Goal: Contribute content: Contribute content

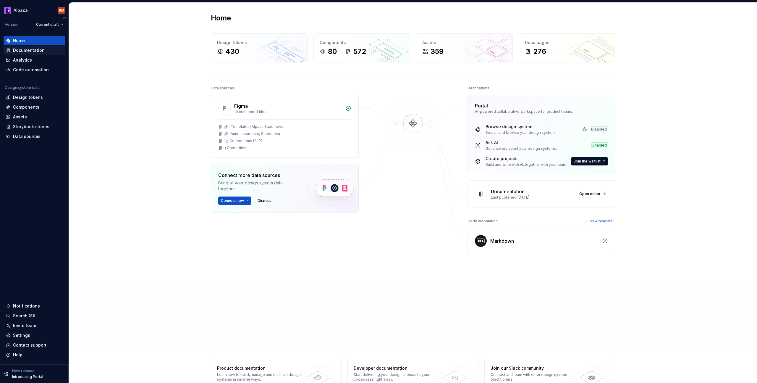
click at [45, 50] on div "Documentation" at bounding box center [34, 50] width 57 height 6
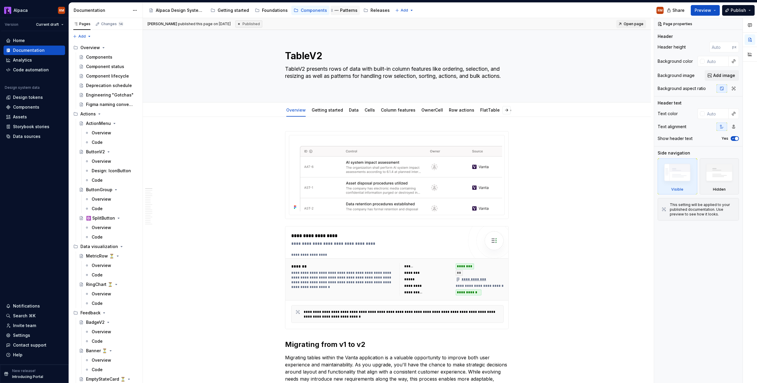
click at [344, 11] on div "Patterns" at bounding box center [348, 10] width 17 height 6
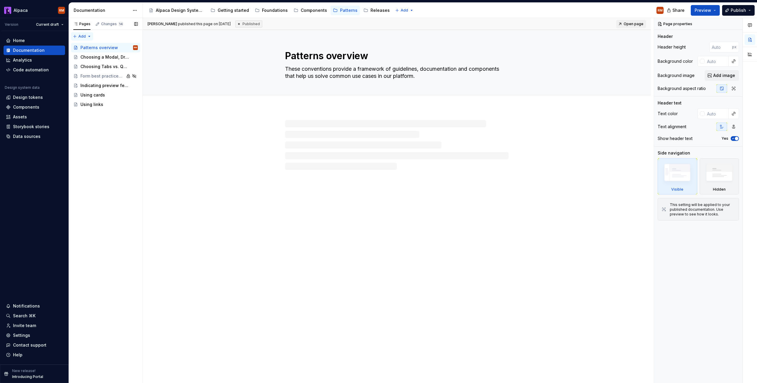
click at [77, 36] on div "Pages Changes 14 Add Accessibility guide for tree Page tree. Navigate the tree …" at bounding box center [106, 200] width 74 height 365
click at [86, 48] on div "New page" at bounding box center [101, 48] width 38 height 6
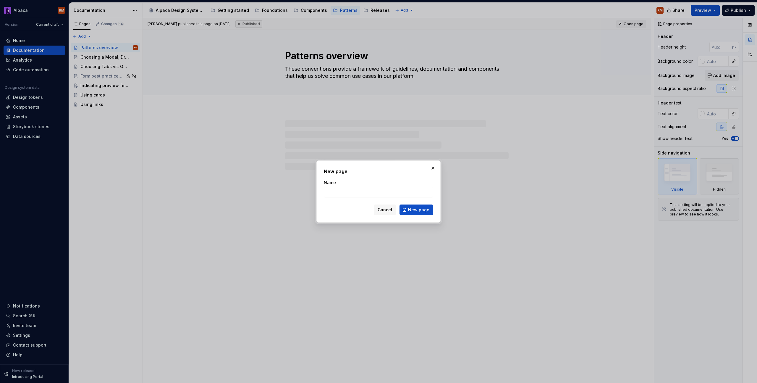
type textarea "*"
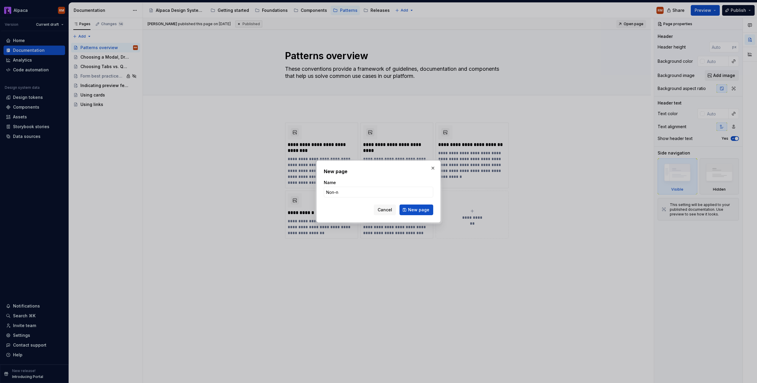
type input "Non-n"
type textarea "*"
drag, startPoint x: 347, startPoint y: 193, endPoint x: 302, endPoint y: 187, distance: 45.4
click at [302, 187] on div "New page Name Non-n Cancel New page" at bounding box center [378, 191] width 757 height 383
paste input "non negotiables"
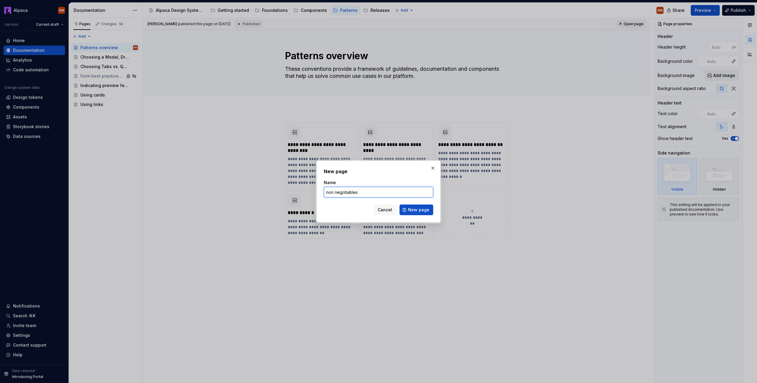
drag, startPoint x: 328, startPoint y: 192, endPoint x: 319, endPoint y: 191, distance: 8.3
click at [319, 191] on div "New page Name non negotiables Cancel New page" at bounding box center [379, 191] width 124 height 62
click at [335, 192] on input "Non negotiables" at bounding box center [378, 192] width 109 height 11
click at [334, 191] on input "Non negotiables" at bounding box center [378, 192] width 109 height 11
click at [336, 192] on input "Non negotiables" at bounding box center [378, 192] width 109 height 11
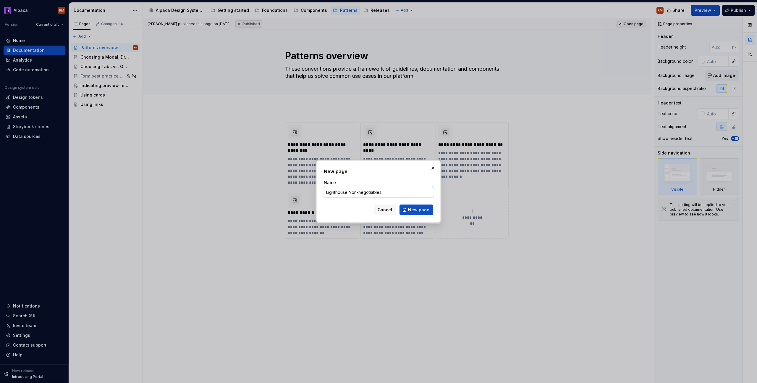
drag, startPoint x: 349, startPoint y: 193, endPoint x: 306, endPoint y: 189, distance: 43.1
click at [306, 189] on div "New page Name Lighthouse Non-negotiables Cancel New page" at bounding box center [378, 191] width 757 height 383
type input "Non-negotiables"
click at [427, 209] on span "New page" at bounding box center [418, 210] width 21 height 6
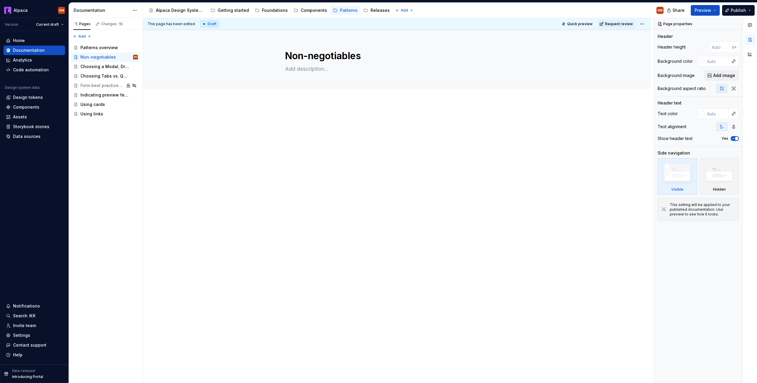
drag, startPoint x: 72, startPoint y: 115, endPoint x: 532, endPoint y: 0, distance: 473.6
click at [297, 65] on textarea at bounding box center [396, 68] width 224 height 9
type textarea "*"
type textarea "A"
type textarea "*"
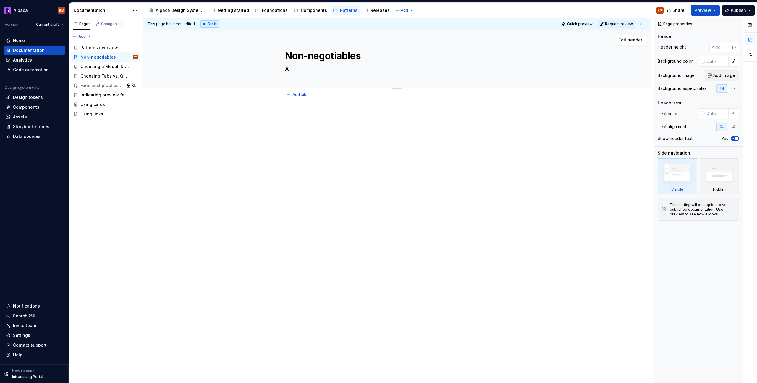
type textarea "Al"
type textarea "*"
type textarea "All"
type textarea "*"
type textarea "All p"
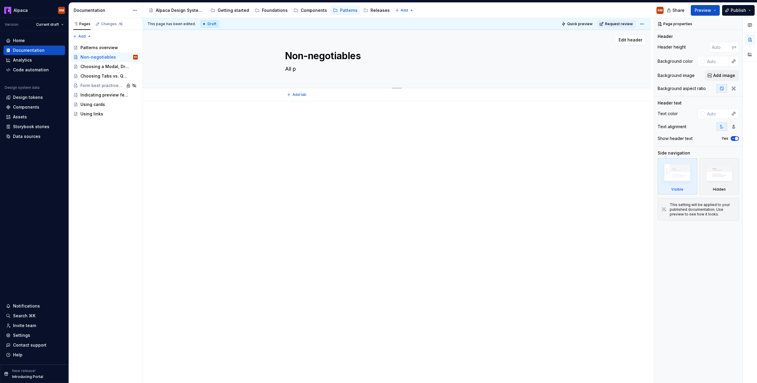
type textarea "*"
type textarea "All pa"
type textarea "*"
type textarea "All pag"
type textarea "*"
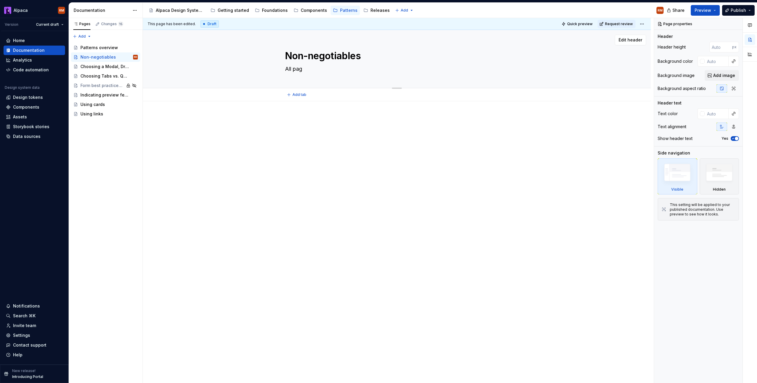
type textarea "All page"
type textarea "*"
type textarea "All pages"
type textarea "*"
type textarea "All pages"
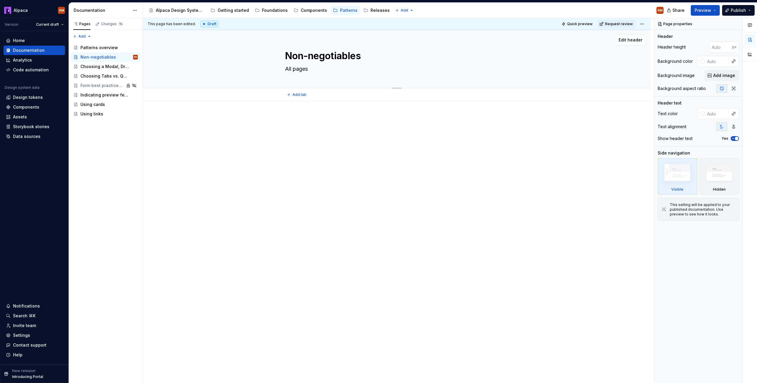
type textarea "*"
type textarea "All pages s"
type textarea "*"
type textarea "All pages sh"
type textarea "*"
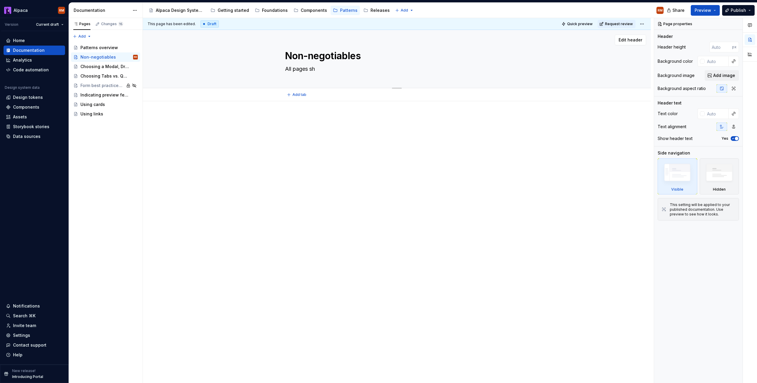
type textarea "All pages sho"
type textarea "*"
type textarea "All pages shou"
type textarea "*"
type textarea "All pages shoul"
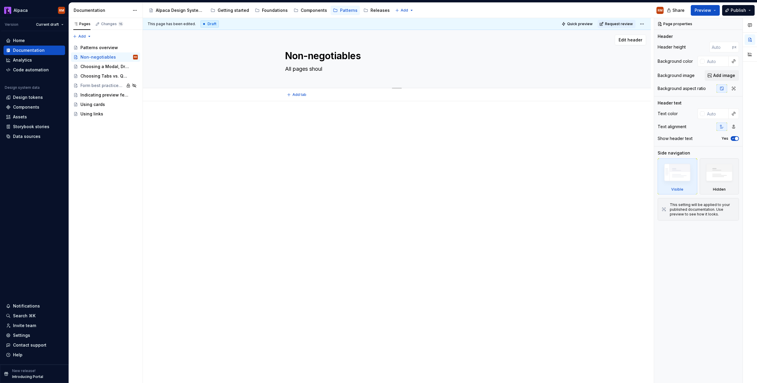
type textarea "*"
type textarea "All pages should"
type textarea "*"
type textarea "All pages should"
type textarea "*"
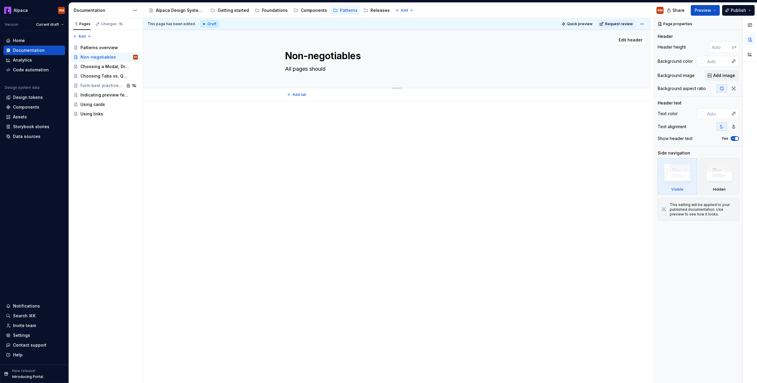
type textarea "All pages should a"
type textarea "*"
type textarea "All pages should ad"
type textarea "*"
type textarea "All pages should adh"
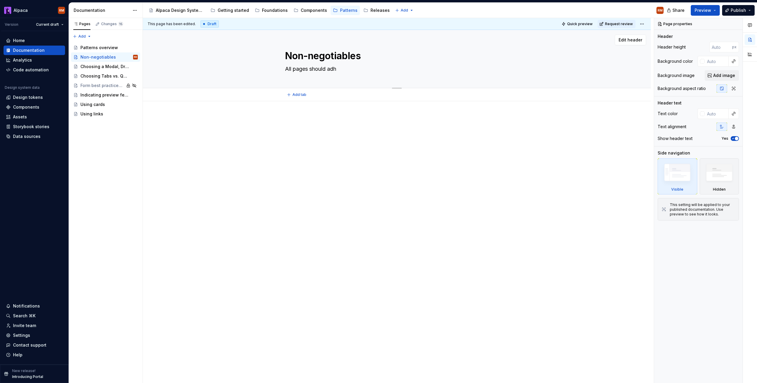
type textarea "*"
type textarea "All pages should adher"
type textarea "*"
type textarea "All pages should adhere"
type textarea "*"
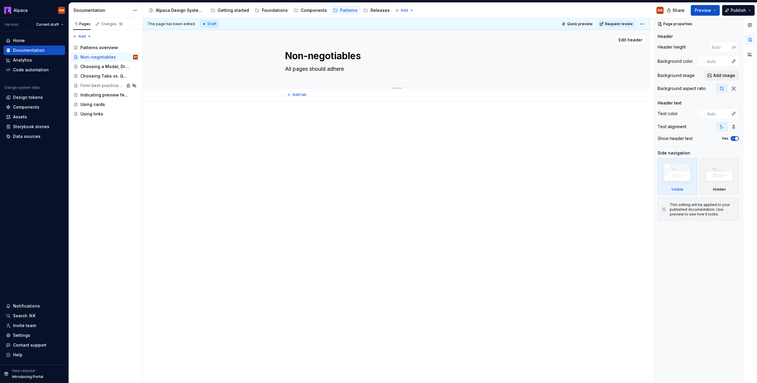
type textarea "All pages should adhere"
type textarea "*"
type textarea "All pages should adhere t"
type textarea "*"
type textarea "All pages should adhere to"
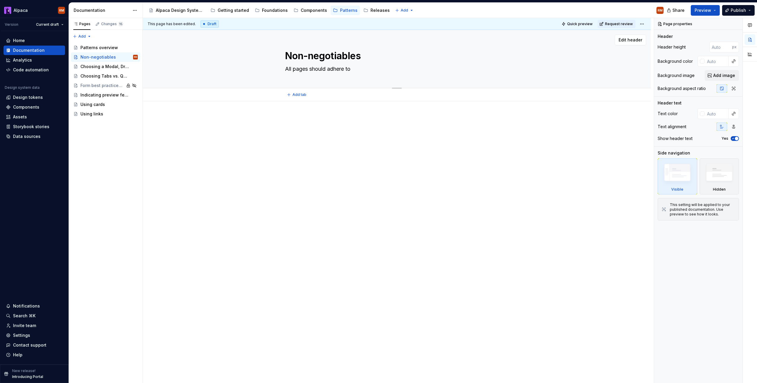
type textarea "*"
type textarea "All pages should adhere to"
type textarea "*"
type textarea "All pages should adhere to t"
type textarea "*"
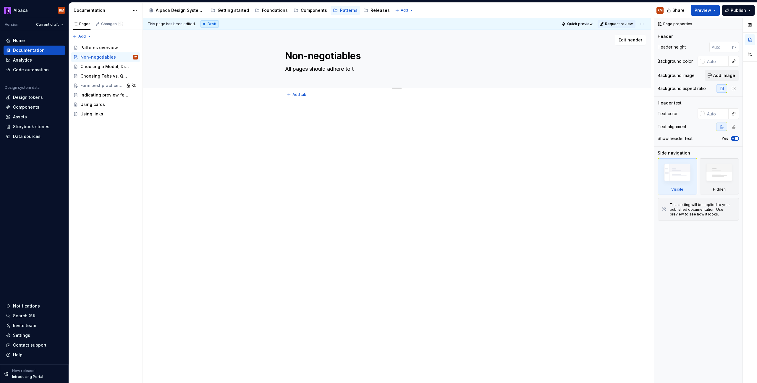
type textarea "All pages should adhere to th"
type textarea "*"
type textarea "All pages should adhere to thi"
type textarea "*"
type textarea "All pages should adhere to this"
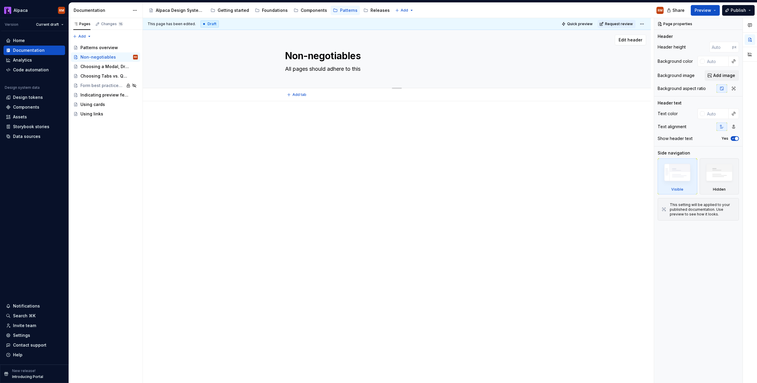
type textarea "*"
type textarea "All pages should adhere to this l"
type textarea "*"
type textarea "All pages should adhere to this li"
type textarea "*"
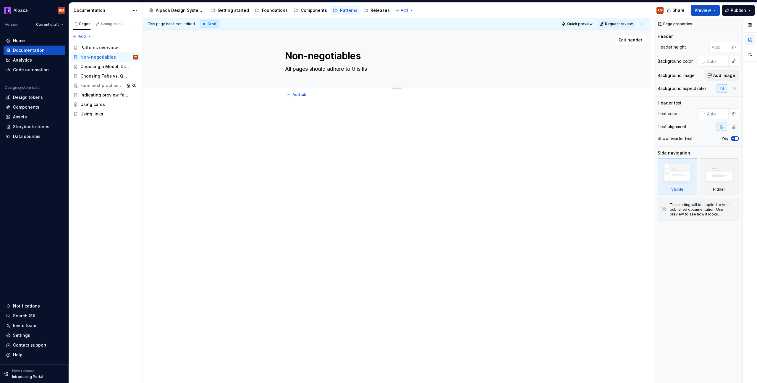
type textarea "All pages should adhere to this list"
type textarea "*"
type textarea "All pages should adhere to this list"
type textarea "*"
type textarea "All pages should adhere to this list of"
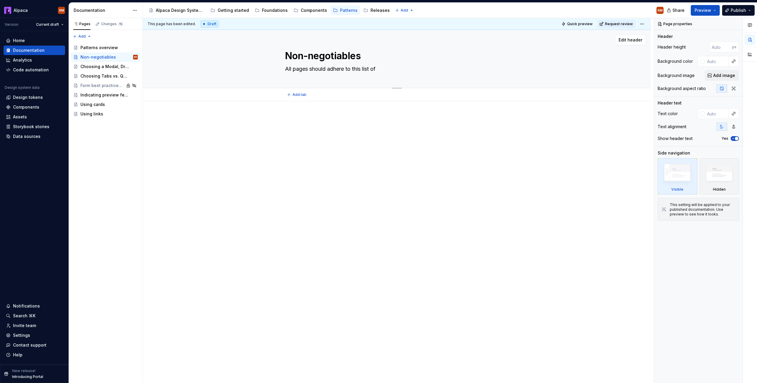
type textarea "*"
type textarea "All pages should adhere to this list of"
type textarea "*"
type textarea "All pages should adhere to this list of no"
type textarea "*"
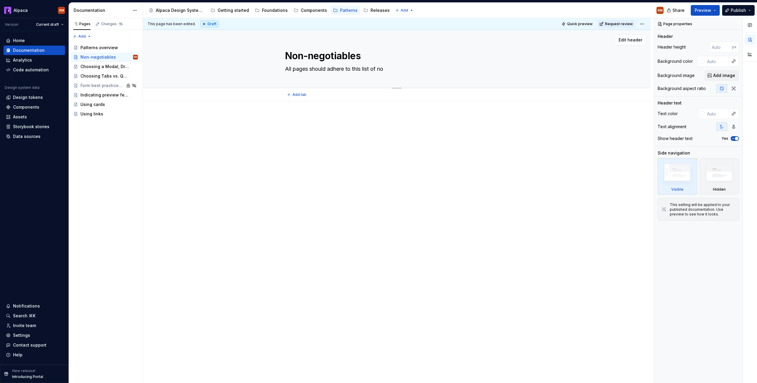
type textarea "All pages should adhere to this list of non"
type textarea "*"
type textarea "All pages should adhere to this list of non-n"
type textarea "*"
type textarea "All pages should adhere to this list of non-ne"
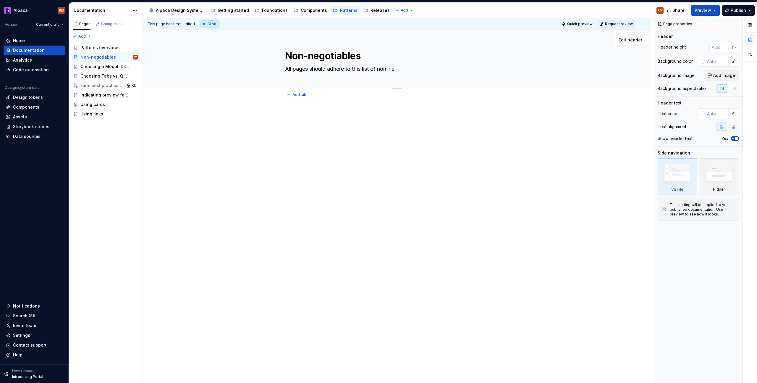
type textarea "*"
type textarea "All pages should adhere to this list of non-neg"
type textarea "*"
type textarea "All pages should adhere to this list of non-negot"
type textarea "*"
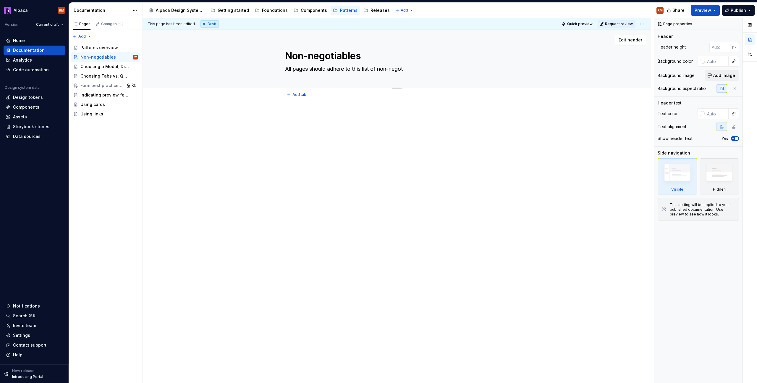
type textarea "All pages should adhere to this list of non-negoti"
type textarea "*"
type textarea "All pages should adhere to this list of non-negotia"
type textarea "*"
type textarea "All pages should adhere to this list of non-negotiab"
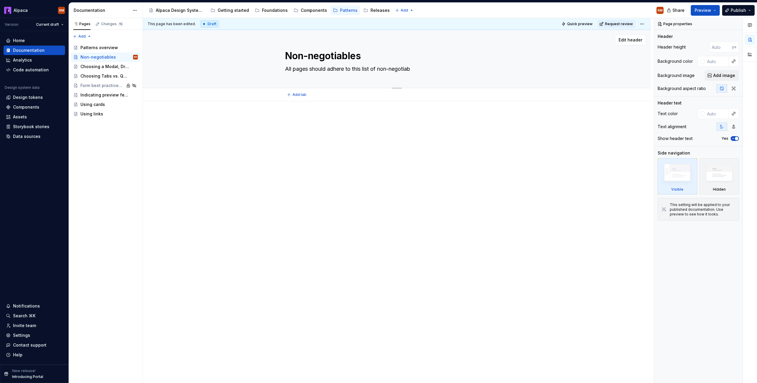
type textarea "*"
type textarea "All pages should adhere to this list of non-negotiabl"
type textarea "*"
type textarea "All pages should adhere to this list of non-negotiable"
type textarea "*"
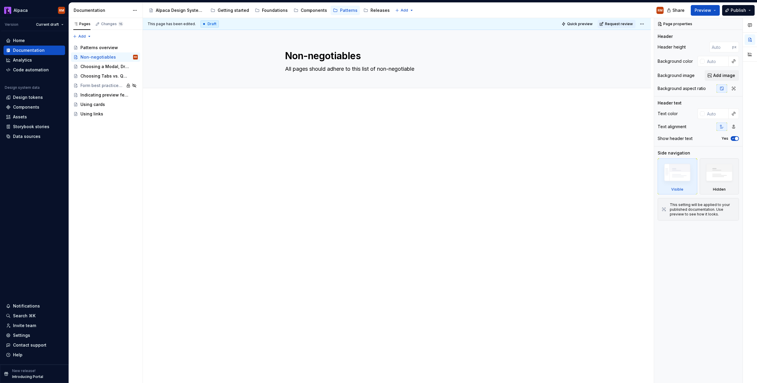
type textarea "All pages should adhere to this list of non-negotiables"
type textarea "*"
type textarea "All pages should adhere to this list of non-negotiables"
type textarea "*"
type textarea "All pages should adhere to this list of non-negotiables t"
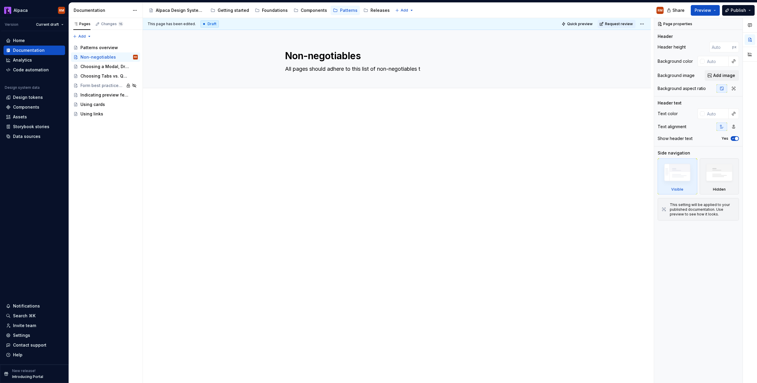
type textarea "*"
type textarea "All pages should adhere to this list of non-negotiables to"
type textarea "*"
type textarea "All pages should adhere to this list of non-negotiables to"
type textarea "*"
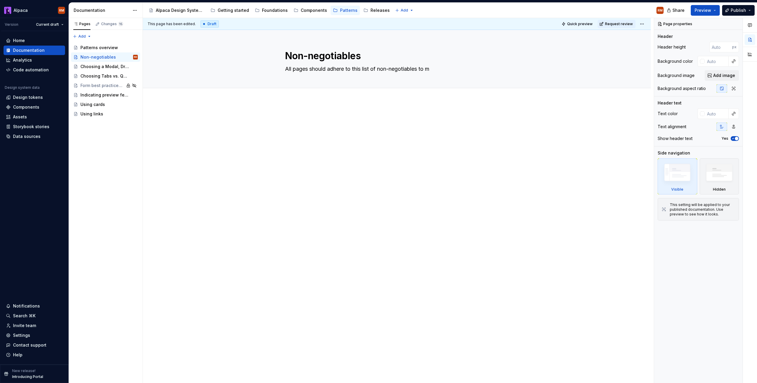
type textarea "All pages should adhere to this list of non-negotiables to ma"
type textarea "*"
type textarea "All pages should adhere to this list of non-negotiables to mai"
type textarea "*"
type textarea "All pages should adhere to this list of non-negotiables to maint"
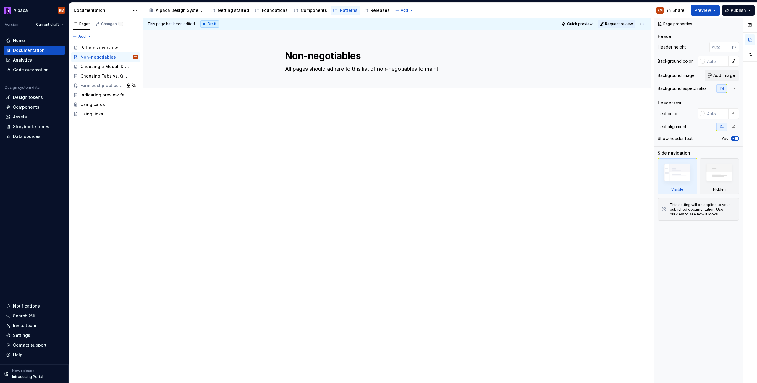
type textarea "*"
type textarea "All pages should adhere to this list of non-negotiables to mainta"
type textarea "*"
type textarea "All pages should adhere to this list of non-negotiables to maintai"
type textarea "*"
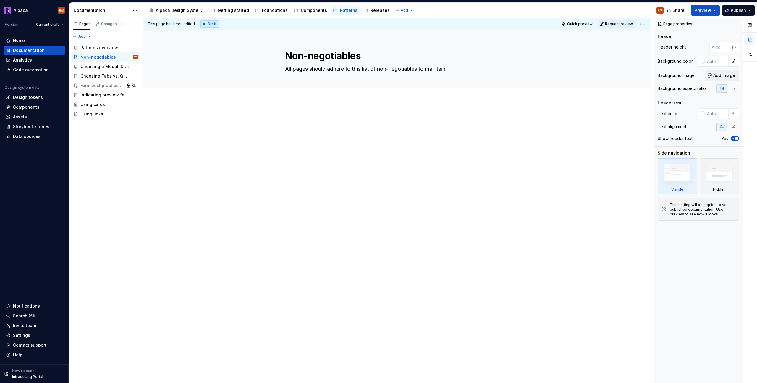
type textarea "All pages should adhere to this list of non-negotiables to maintain"
type textarea "*"
type textarea "All pages should adhere to this list of non-negotiables to maintain c"
type textarea "*"
type textarea "All pages should adhere to this list of non-negotiables to maintain con"
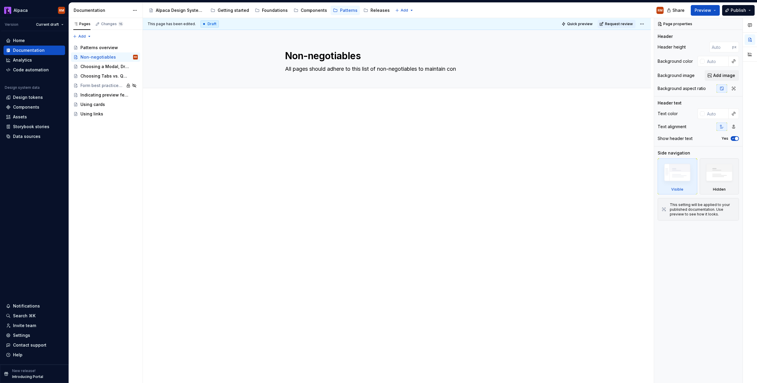
type textarea "*"
type textarea "All pages should adhere to this list of non-negotiables to maintain cons"
type textarea "*"
type textarea "All pages should adhere to this list of non-negotiables to maintain consi"
type textarea "*"
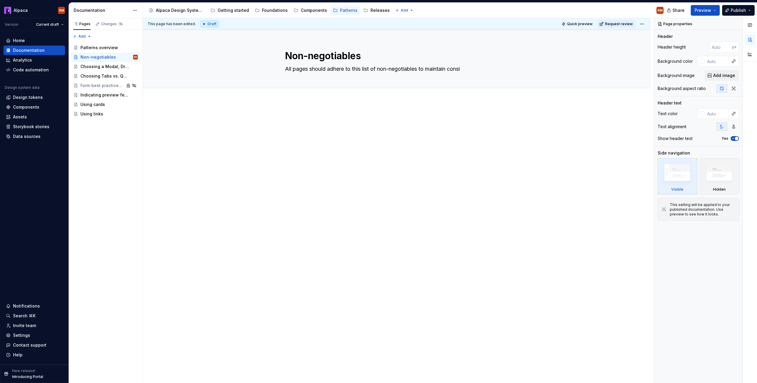
type textarea "All pages should adhere to this list of non-negotiables to maintain consis"
type textarea "*"
type textarea "All pages should adhere to this list of non-negotiables to maintain consist"
type textarea "*"
type textarea "All pages should adhere to this list of non-negotiables to maintain consiste"
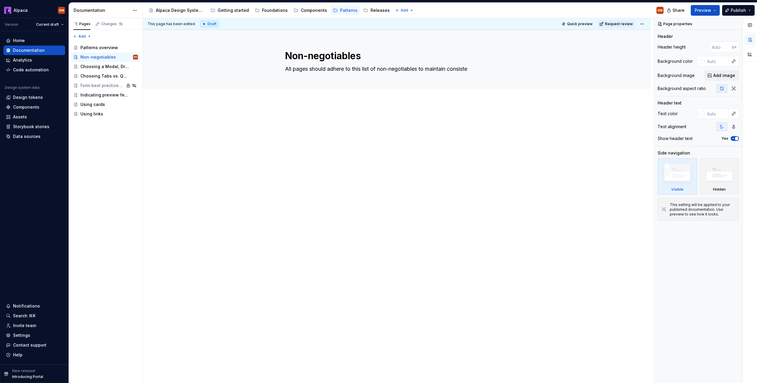
type textarea "*"
type textarea "All pages should adhere to this list of non-negotiables to maintain consisten"
type textarea "*"
type textarea "All pages should adhere to this list of non-negotiables to maintain consistenc"
type textarea "*"
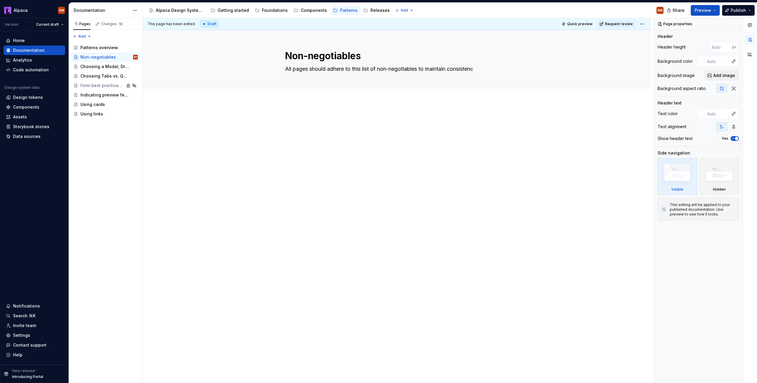
type textarea "All pages should adhere to this list of non-negotiables to maintain consistency"
type textarea "*"
type textarea "All pages should adhere to this list of non-negotiables to maintain consistency."
click at [406, 69] on textarea "All pages should adhere to this list of non-negotiables to maintain consistency." at bounding box center [396, 68] width 224 height 9
click at [409, 69] on textarea "All pages should adhere to this list of non-negotiables to maintain consistency." at bounding box center [396, 68] width 224 height 9
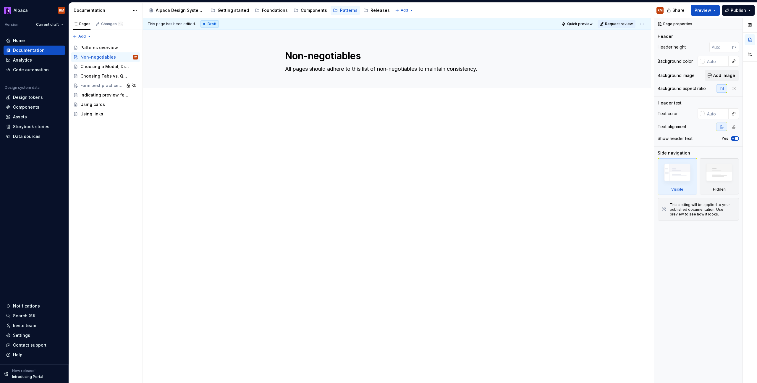
type textarea "*"
type textarea "All pages should adhere to this list of non-negotiables to maintain consistency."
click at [459, 185] on div at bounding box center [397, 180] width 508 height 159
drag, startPoint x: 477, startPoint y: 147, endPoint x: 469, endPoint y: 147, distance: 8.6
click at [477, 147] on div "This page has been edited. Draft Quick preview Request review Non-negotiables A…" at bounding box center [398, 200] width 511 height 365
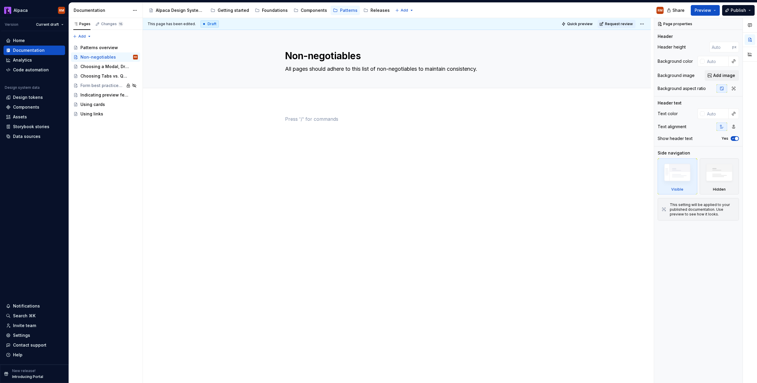
click at [371, 136] on div at bounding box center [397, 126] width 224 height 22
type textarea "*"
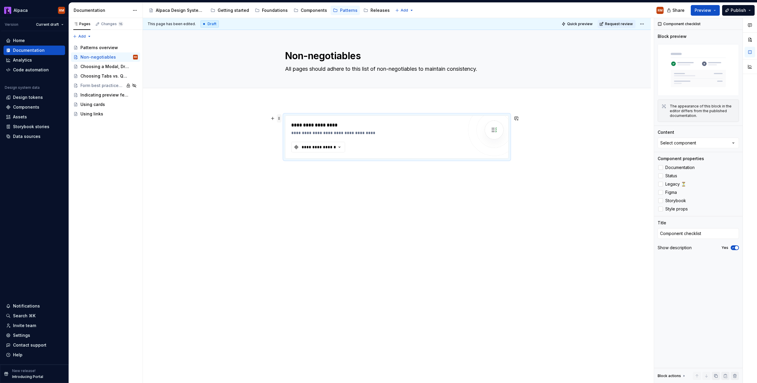
drag, startPoint x: 272, startPoint y: 113, endPoint x: 279, endPoint y: 119, distance: 9.2
click at [280, 119] on span at bounding box center [279, 118] width 5 height 8
click at [291, 170] on div "Delete" at bounding box center [307, 171] width 38 height 6
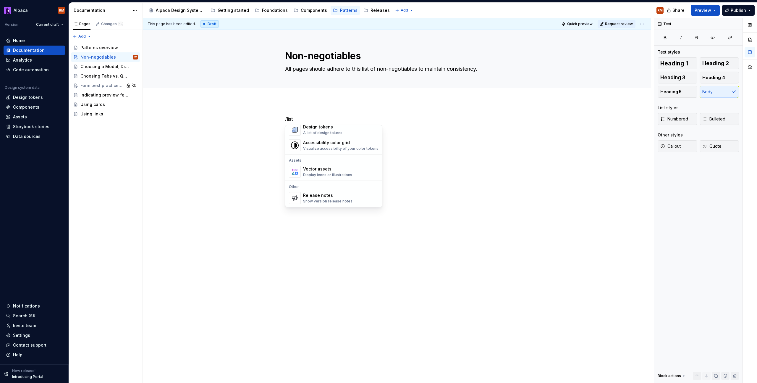
scroll to position [5, 0]
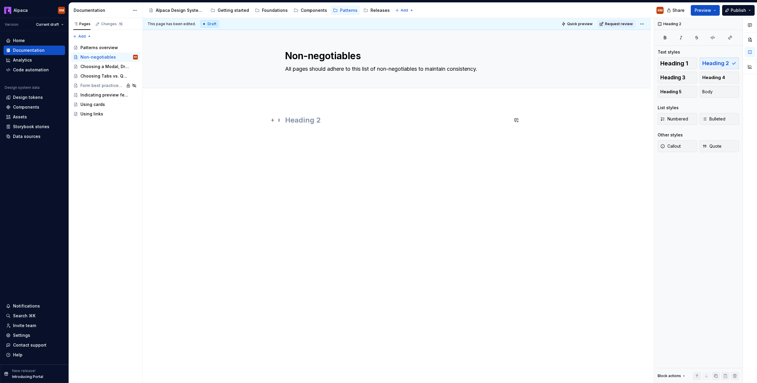
click at [378, 116] on h2 at bounding box center [397, 119] width 224 height 9
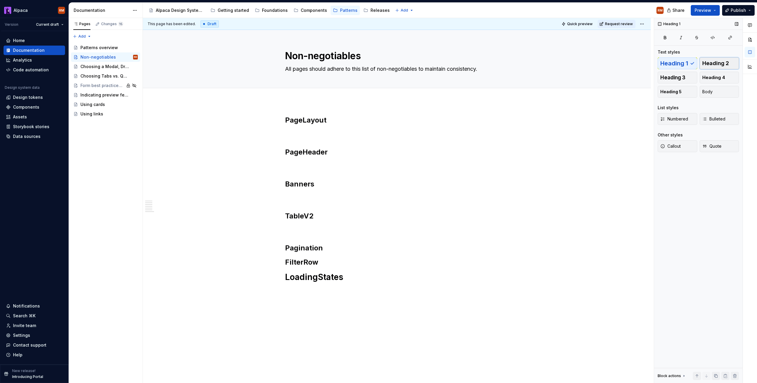
click at [723, 62] on span "Heading 2" at bounding box center [716, 63] width 27 height 6
click at [350, 255] on div "PageLayout PageHeader Banners TableV2 Pagination FilterRow LoadingStates" at bounding box center [397, 198] width 224 height 166
click at [334, 260] on p at bounding box center [397, 260] width 224 height 7
click at [330, 270] on div "PageLayout PageHeader Banners TableV2 Pagination FilterRow LoadingStates" at bounding box center [397, 206] width 224 height 183
click at [329, 260] on p at bounding box center [397, 260] width 224 height 7
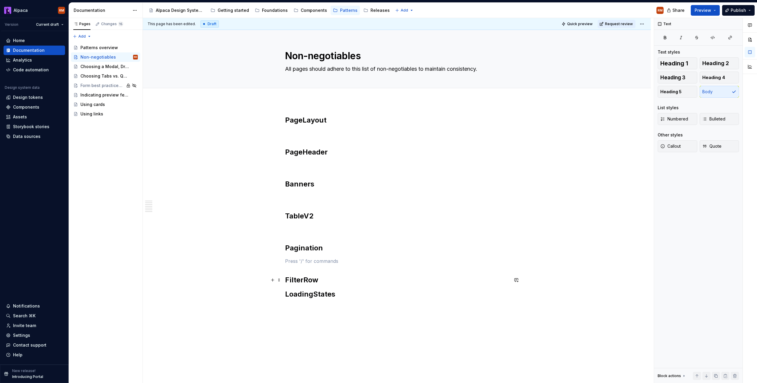
click at [332, 278] on h2 "FilterRow" at bounding box center [397, 279] width 224 height 9
click at [325, 227] on p at bounding box center [397, 228] width 224 height 7
click at [361, 317] on div "PageLayout PageHeader Banners TableV2 Pagination FilterRow LoadingStates" at bounding box center [397, 219] width 224 height 208
click at [721, 65] on span "Heading 2" at bounding box center [716, 63] width 27 height 6
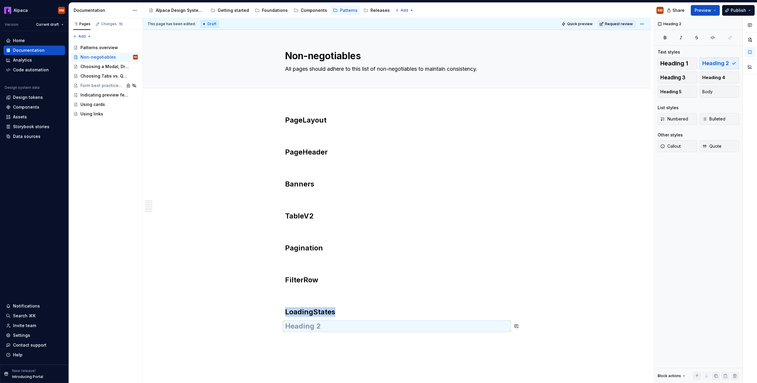
drag, startPoint x: 370, startPoint y: 344, endPoint x: 376, endPoint y: 331, distance: 14.3
click at [372, 342] on div "This page has been edited. Draft Quick preview Request review Non-negotiables A…" at bounding box center [398, 200] width 511 height 365
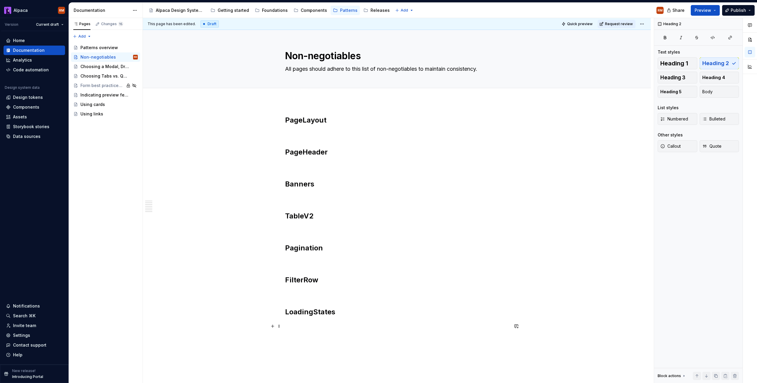
click at [376, 330] on h2 at bounding box center [397, 325] width 224 height 9
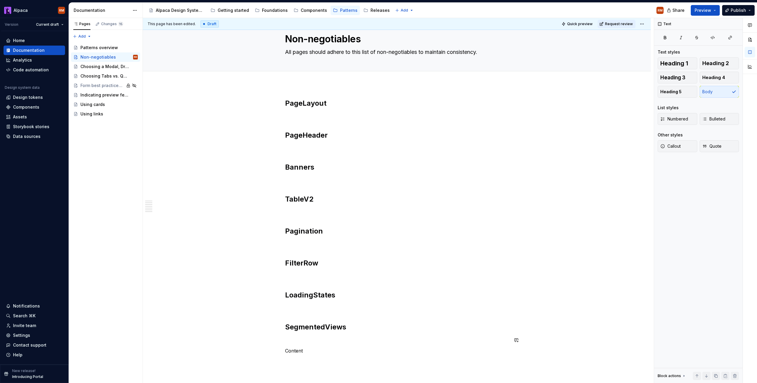
click at [364, 345] on div "PageLayout PageHeader Banners TableV2 Pagination FilterRow LoadingStates Segmen…" at bounding box center [397, 232] width 224 height 266
click at [724, 63] on span "Heading 2" at bounding box center [716, 63] width 27 height 6
click at [318, 115] on p at bounding box center [397, 116] width 224 height 7
click at [711, 121] on span "Bulleted" at bounding box center [714, 119] width 23 height 6
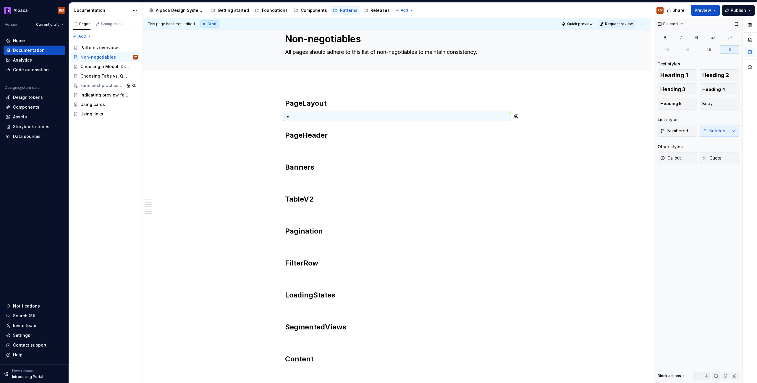
click at [330, 115] on p at bounding box center [400, 116] width 217 height 7
click at [677, 91] on span "Heading 3" at bounding box center [673, 89] width 25 height 6
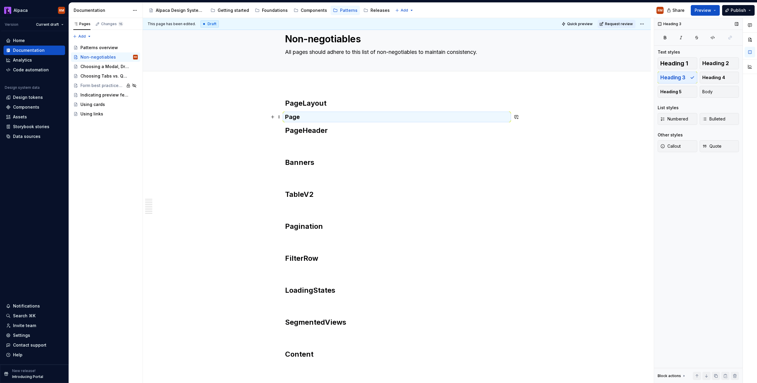
click at [317, 117] on h3 "Page" at bounding box center [397, 117] width 224 height 8
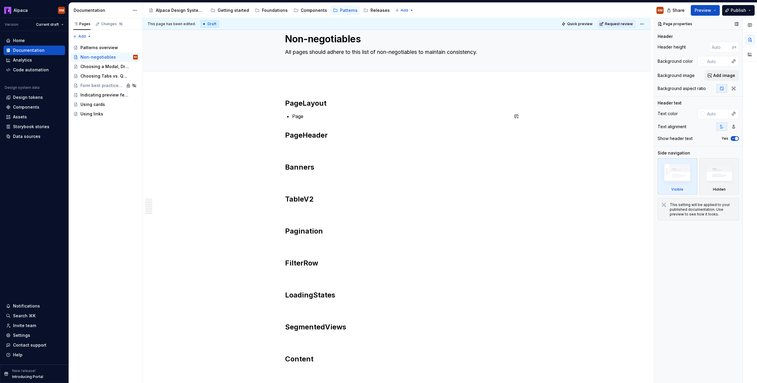
click at [317, 117] on p "Page" at bounding box center [400, 116] width 217 height 7
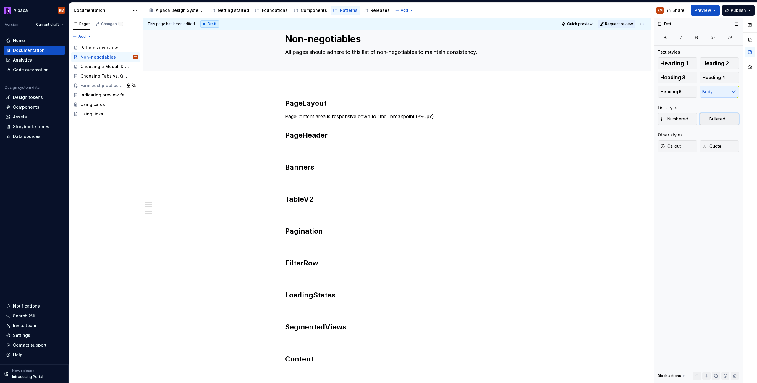
click at [711, 118] on span "Bulleted" at bounding box center [714, 119] width 23 height 6
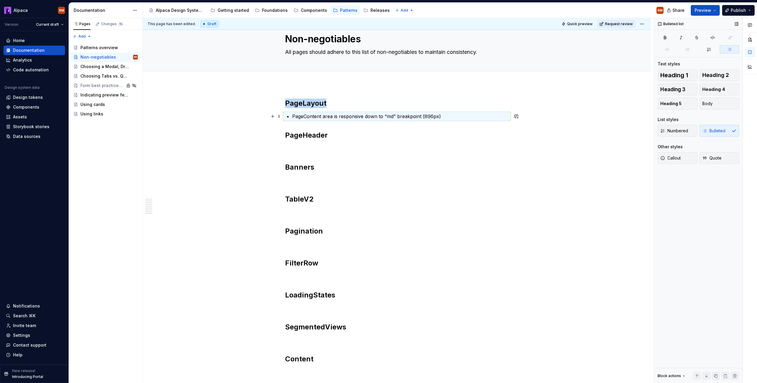
click at [532, 118] on div "This page has been edited. Draft Quick preview Request review Non-negotiables A…" at bounding box center [398, 200] width 511 height 365
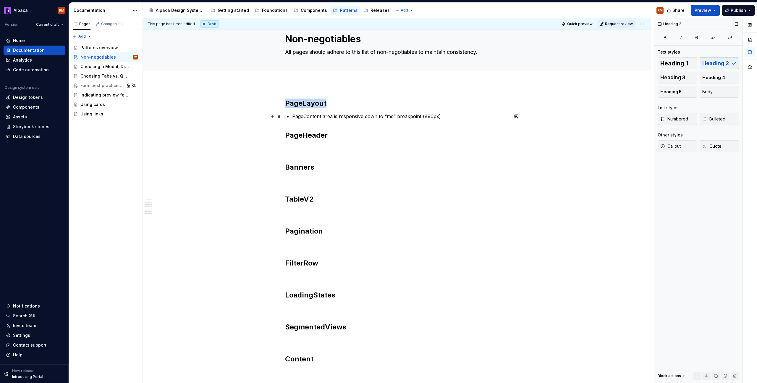
click at [485, 118] on p "PageContent area is responsive down to “md” breakpoint (896px)" at bounding box center [400, 116] width 217 height 7
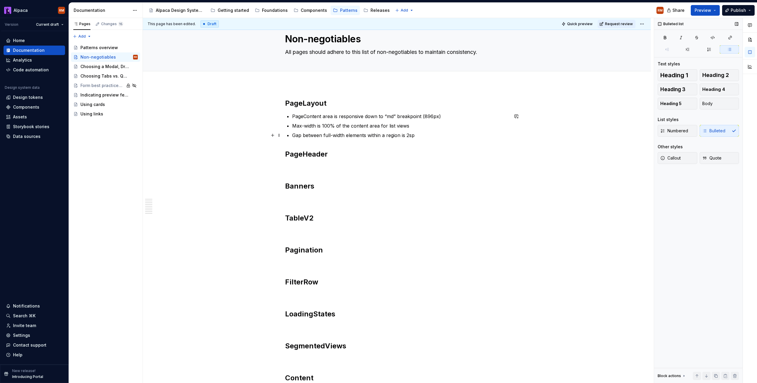
click at [411, 134] on p "Gap between full-width elements within a region is 2sp" at bounding box center [400, 135] width 217 height 7
drag, startPoint x: 542, startPoint y: 124, endPoint x: 539, endPoint y: 124, distance: 3.0
click at [542, 124] on button "button" at bounding box center [544, 124] width 8 height 8
click at [429, 137] on p "Gap between full-width elements within a region is 2sp" at bounding box center [400, 135] width 217 height 7
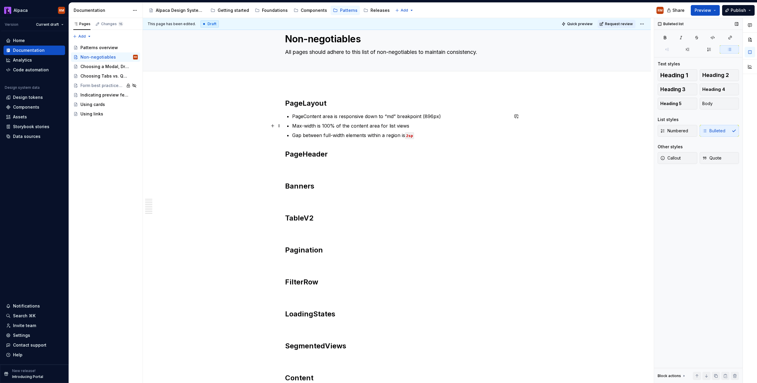
click at [421, 126] on p "Max-width is 100% of the content area for list views" at bounding box center [400, 125] width 217 height 7
click at [422, 136] on p "Gap between full-width elements within a region is 2sp" at bounding box center [400, 135] width 217 height 7
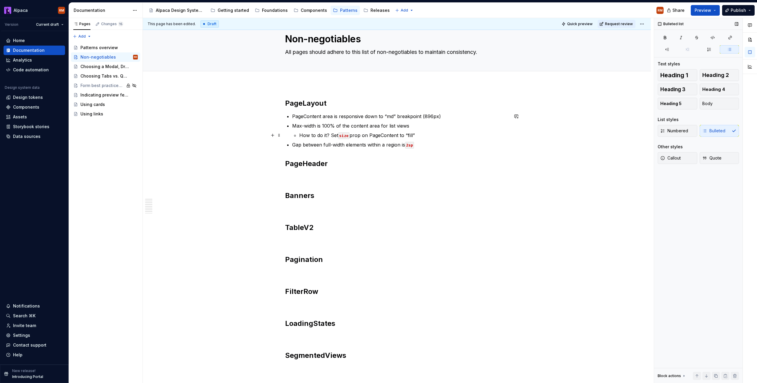
click at [390, 138] on p "How to do it? Set size prop on PageContent to “fill”" at bounding box center [403, 135] width 209 height 7
click at [505, 125] on button "button" at bounding box center [507, 124] width 8 height 8
drag, startPoint x: 405, startPoint y: 134, endPoint x: 417, endPoint y: 136, distance: 12.0
click at [416, 136] on p "How to do it? Set size prop on PageContent to “fill”" at bounding box center [403, 135] width 209 height 7
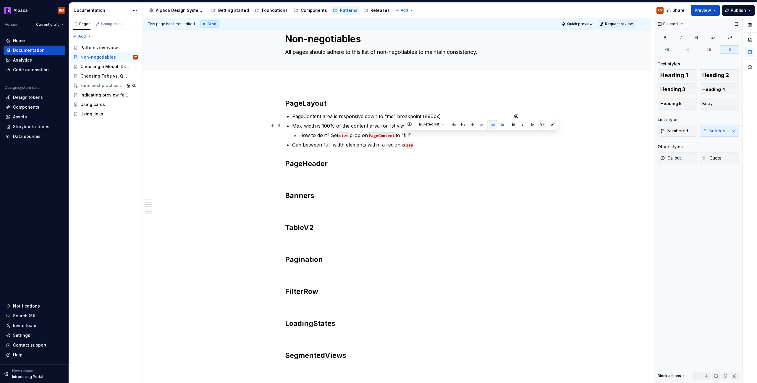
click at [541, 124] on button "button" at bounding box center [542, 124] width 8 height 8
click at [496, 143] on p "Gap between full-width elements within a region is 2sp" at bounding box center [400, 144] width 217 height 7
click at [462, 120] on ul "PageContent area is responsive down to “md” breakpoint (896px) Max-width is 100…" at bounding box center [400, 130] width 217 height 35
click at [461, 120] on p "PageContent area is responsive down to “md” breakpoint (896px)" at bounding box center [400, 116] width 217 height 7
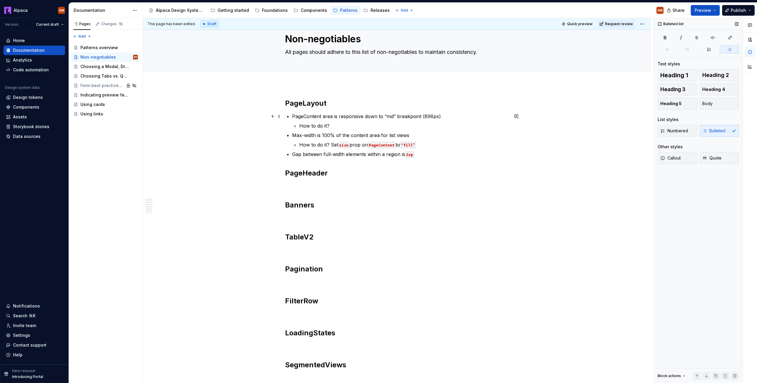
click at [305, 117] on p "PageContent area is responsive down to “md” breakpoint (896px)" at bounding box center [400, 116] width 217 height 7
click at [690, 90] on button "Heading 3" at bounding box center [678, 89] width 40 height 12
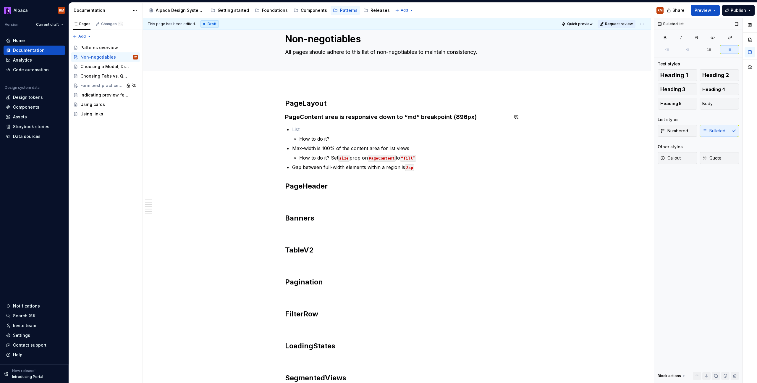
click at [351, 125] on div "PageLayout PageContent area is responsive down to “md” breakpoint (896px) How t…" at bounding box center [397, 263] width 224 height 328
click at [418, 119] on h3 "PageContent area is responsive down to “md” breakpoint (896px)" at bounding box center [397, 117] width 224 height 8
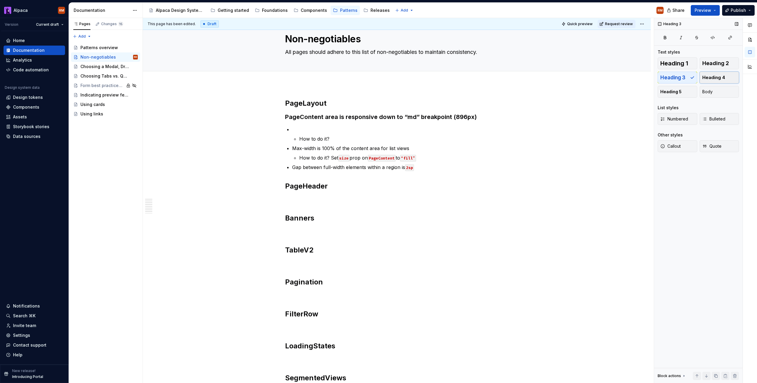
click at [715, 82] on button "Heading 4" at bounding box center [720, 78] width 40 height 12
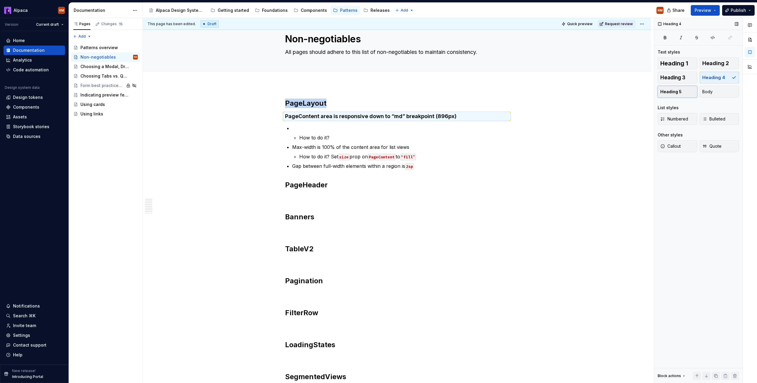
click at [681, 95] on button "Heading 5" at bounding box center [678, 92] width 40 height 12
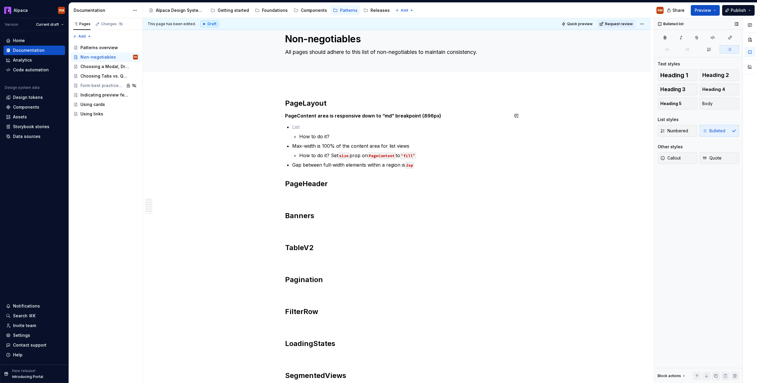
drag, startPoint x: 335, startPoint y: 122, endPoint x: 330, endPoint y: 124, distance: 5.0
click at [335, 122] on div "PageLayout PageContent area is responsive down to “md” breakpoint (896px) How t…" at bounding box center [397, 261] width 224 height 325
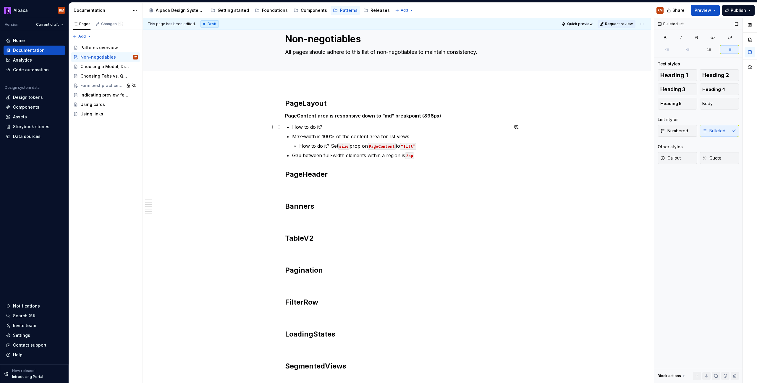
click at [292, 128] on div "PageLayout PageContent area is responsive down to “md” breakpoint (896px) How t…" at bounding box center [397, 257] width 224 height 316
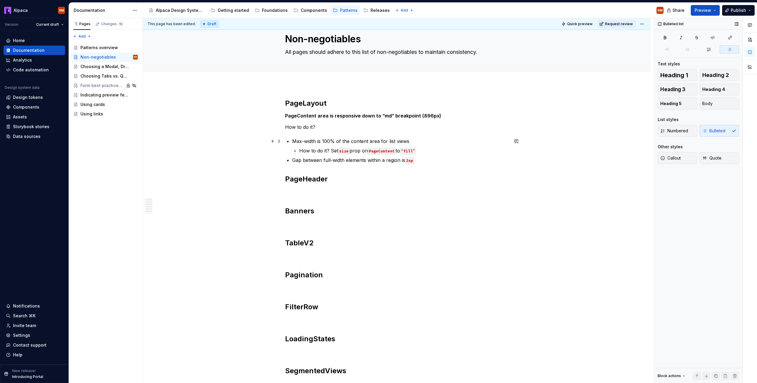
click at [291, 141] on div "PageLayout PageContent area is responsive down to “md” breakpoint (896px) How t…" at bounding box center [397, 259] width 224 height 321
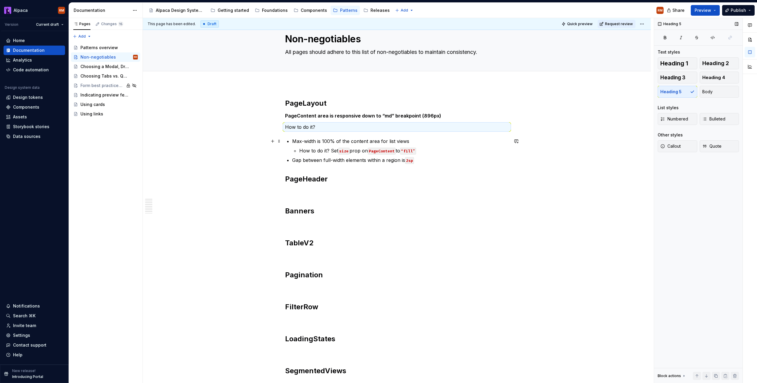
click at [295, 140] on p "Max-width is 100% of the content area for list views" at bounding box center [400, 141] width 217 height 7
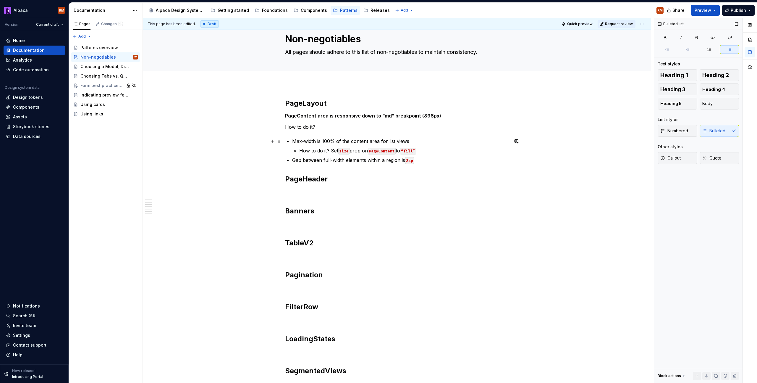
click at [292, 141] on p "Max-width is 100% of the content area for list views" at bounding box center [400, 141] width 217 height 7
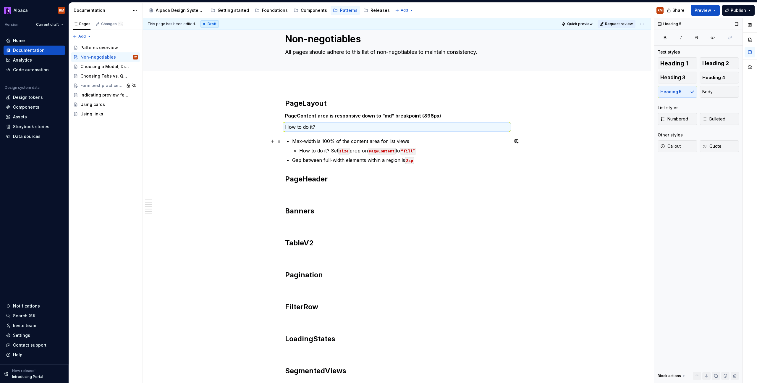
click at [292, 141] on p "Max-width is 100% of the content area for list views" at bounding box center [400, 141] width 217 height 7
click at [293, 141] on p "Max-width is 100% of the content area for list views" at bounding box center [400, 141] width 217 height 7
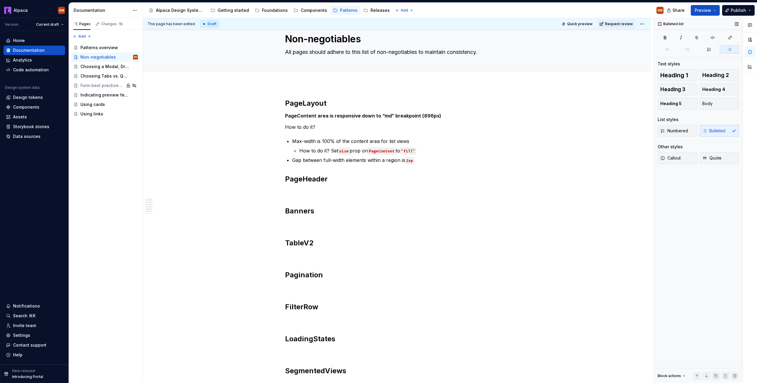
click at [722, 131] on div "Numbered Bulleted" at bounding box center [698, 131] width 81 height 12
click at [672, 104] on span "Heading 5" at bounding box center [671, 104] width 21 height 6
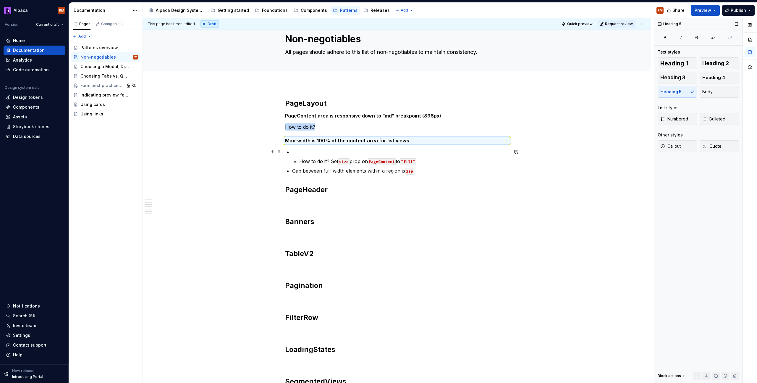
click at [305, 154] on p at bounding box center [400, 151] width 217 height 7
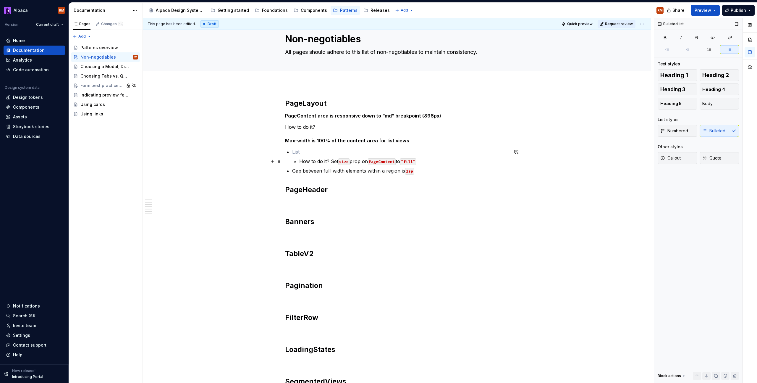
click at [300, 160] on p "How to do it? Set size prop on PageContent to “fill”" at bounding box center [403, 161] width 209 height 7
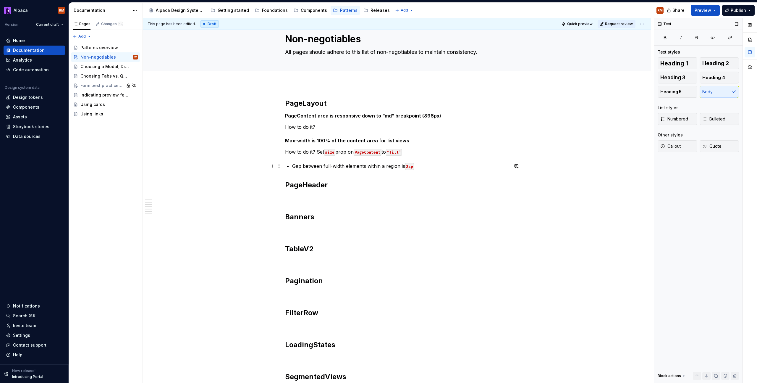
click at [293, 167] on p "Gap between full-width elements within a region is 2sp" at bounding box center [400, 165] width 217 height 7
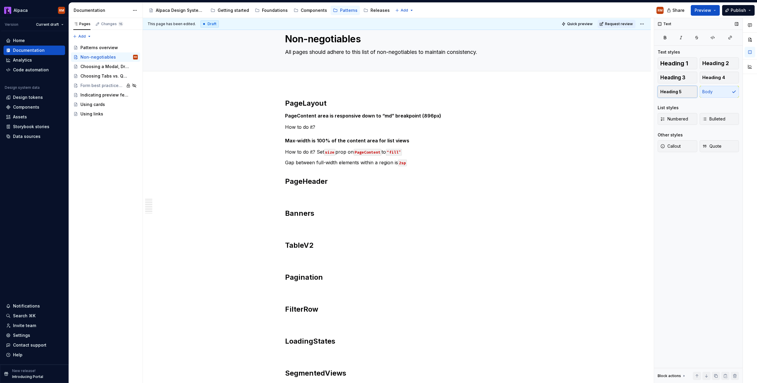
click at [687, 91] on button "Heading 5" at bounding box center [678, 92] width 40 height 12
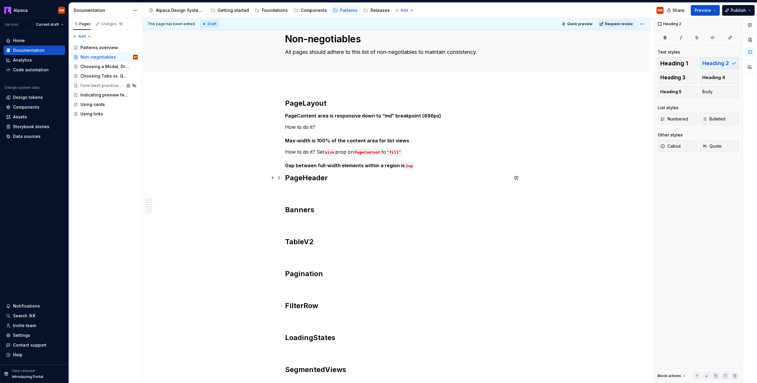
click at [437, 175] on h2 "PageHeader" at bounding box center [397, 177] width 224 height 9
click at [431, 166] on h5 "Gap between full-width elements within a region is 2sp" at bounding box center [397, 165] width 224 height 6
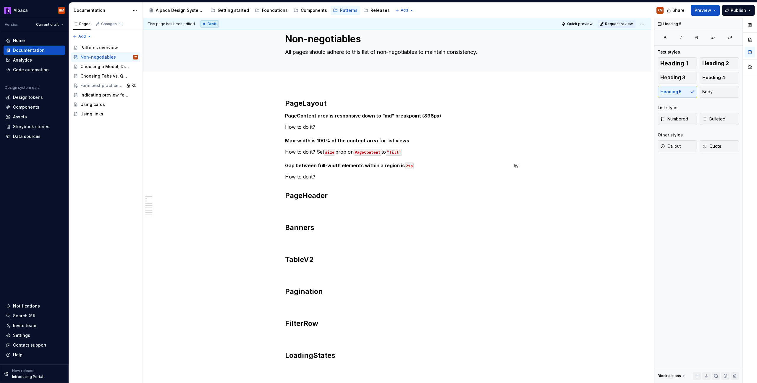
click at [431, 159] on div "PageLayout PageContent area is responsive down to “md” breakpoint (896px) How t…" at bounding box center [397, 267] width 224 height 337
click at [424, 148] on p "How to do it? Set size prop on PageContent to “fill”" at bounding box center [397, 151] width 224 height 7
click at [420, 175] on p "How to do it?" at bounding box center [397, 176] width 224 height 7
click at [362, 127] on p "How to do it?" at bounding box center [397, 126] width 224 height 7
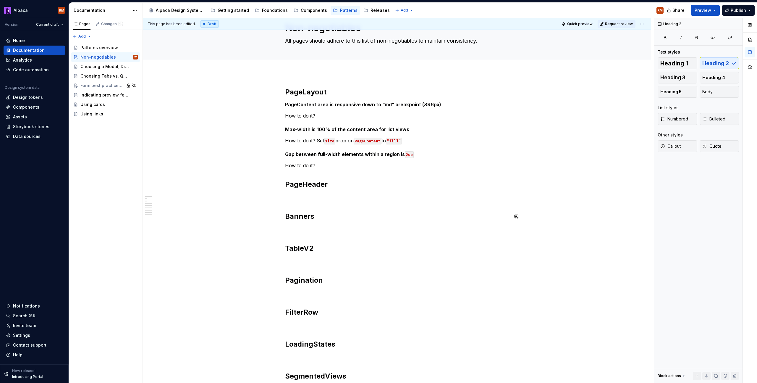
click at [338, 201] on div "PageLayout PageContent area is responsive down to “md” breakpoint (896px) How t…" at bounding box center [397, 255] width 224 height 337
click at [339, 195] on p at bounding box center [397, 197] width 224 height 7
drag, startPoint x: 316, startPoint y: 142, endPoint x: 282, endPoint y: 140, distance: 33.8
click at [283, 140] on div "PageLayout PageContent area is responsive down to “md” breakpoint (896px) How t…" at bounding box center [397, 309] width 508 height 473
drag, startPoint x: 319, startPoint y: 165, endPoint x: 273, endPoint y: 167, distance: 46.2
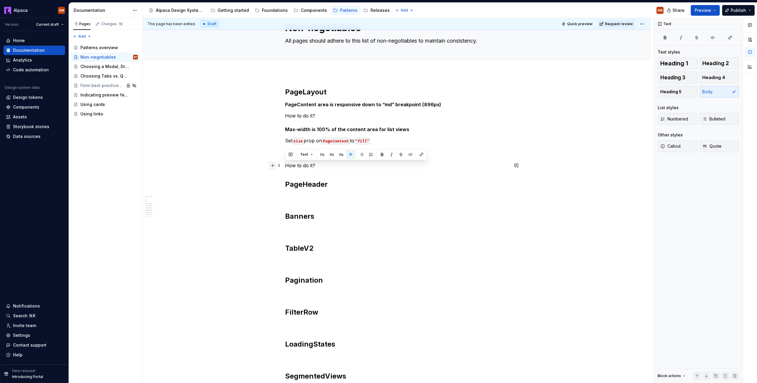
click at [285, 167] on div "PageLayout PageContent area is responsive down to “md” breakpoint (896px) How t…" at bounding box center [397, 259] width 224 height 344
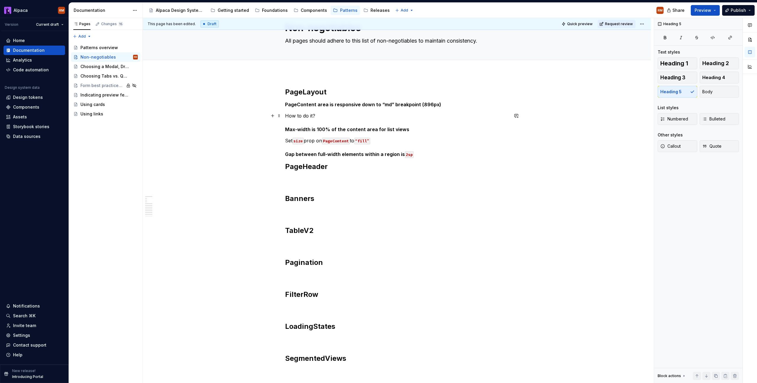
click at [317, 115] on p "How to do it?" at bounding box center [397, 115] width 224 height 7
click at [285, 105] on h5 "PageContent area is responsive down to “md” breakpoint (896px)" at bounding box center [397, 104] width 224 height 6
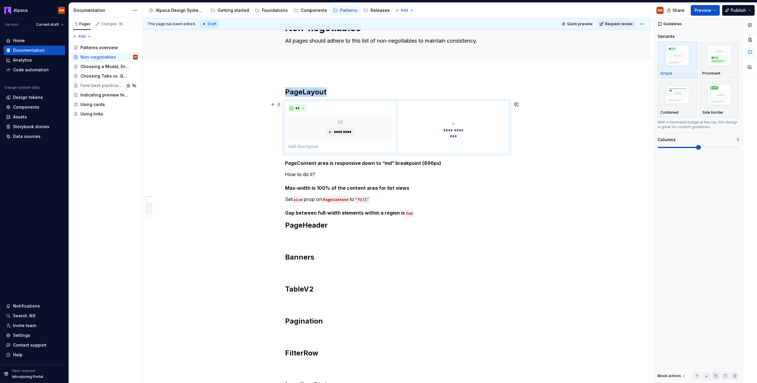
click at [279, 105] on span at bounding box center [279, 104] width 5 height 8
click at [293, 156] on div "Delete" at bounding box center [307, 157] width 38 height 6
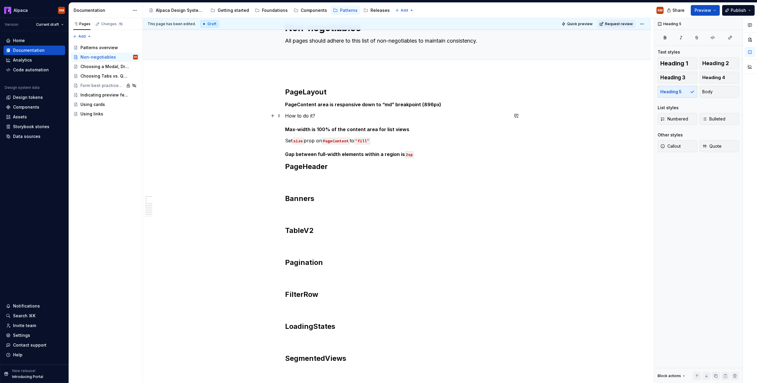
click at [352, 118] on p "How to do it?" at bounding box center [397, 115] width 224 height 7
click at [384, 164] on h2 "PageHeader" at bounding box center [397, 166] width 224 height 9
click at [314, 177] on p at bounding box center [397, 179] width 224 height 7
click at [285, 167] on h2 "PageHeader" at bounding box center [397, 166] width 224 height 9
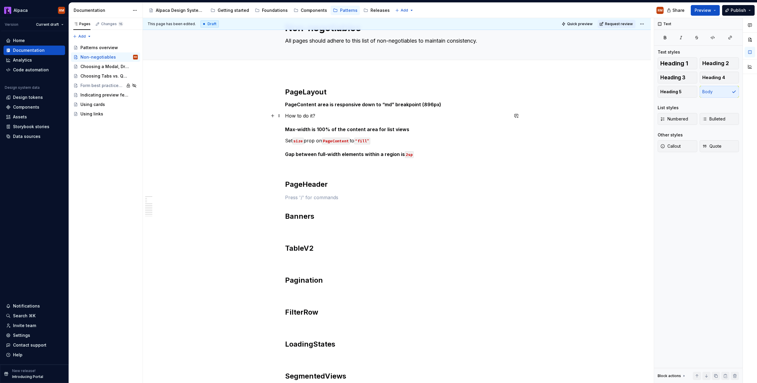
click at [332, 114] on p "How to do it?" at bounding box center [397, 115] width 224 height 7
drag, startPoint x: 332, startPoint y: 114, endPoint x: 281, endPoint y: 113, distance: 50.6
click at [281, 113] on div "PageLayout PageContent area is responsive down to “md” breakpoint (896px) How t…" at bounding box center [397, 309] width 508 height 473
drag, startPoint x: 286, startPoint y: 115, endPoint x: 327, endPoint y: 117, distance: 41.2
click at [327, 117] on p "How to do it?" at bounding box center [397, 115] width 224 height 7
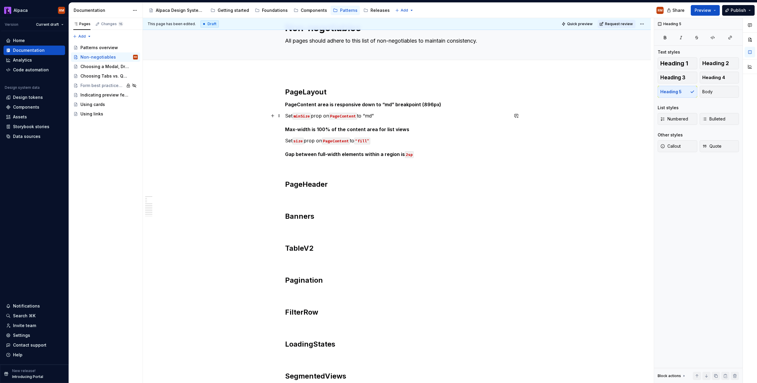
click at [369, 114] on p "Set minSize prop on PageContent to “md”" at bounding box center [397, 115] width 224 height 7
drag, startPoint x: 367, startPoint y: 115, endPoint x: 378, endPoint y: 116, distance: 11.3
click at [378, 116] on p "Set minSize prop on PageContent to “md”" at bounding box center [397, 115] width 224 height 7
click at [504, 104] on button "button" at bounding box center [502, 105] width 8 height 8
click at [442, 122] on div "PageLayout PageContent area is responsive down to “md” breakpoint (896px) Set m…" at bounding box center [397, 255] width 224 height 337
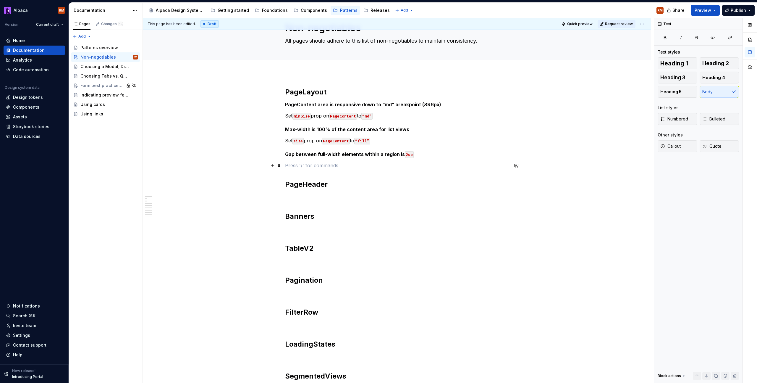
click at [296, 168] on p at bounding box center [397, 165] width 224 height 7
click at [308, 198] on p at bounding box center [397, 197] width 224 height 7
click at [305, 166] on p at bounding box center [397, 165] width 224 height 7
click at [314, 196] on p at bounding box center [397, 197] width 224 height 7
drag, startPoint x: 332, startPoint y: 198, endPoint x: 264, endPoint y: 198, distance: 68.3
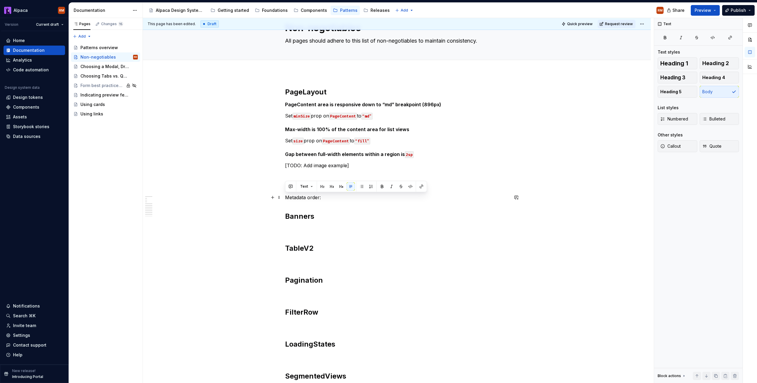
click at [264, 198] on div "PageLayout PageContent area is responsive down to “md” breakpoint (896px) Set m…" at bounding box center [397, 309] width 508 height 473
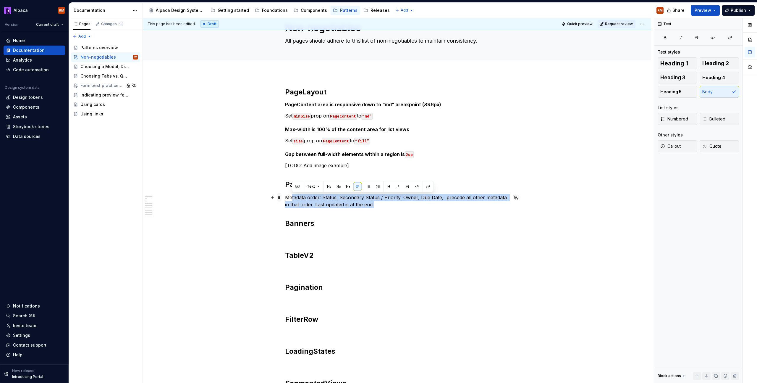
drag, startPoint x: 386, startPoint y: 204, endPoint x: 279, endPoint y: 198, distance: 106.9
click at [285, 198] on div "PageLayout PageContent area is responsive down to “md” breakpoint (896px) Set m…" at bounding box center [397, 262] width 224 height 351
drag, startPoint x: 286, startPoint y: 197, endPoint x: 387, endPoint y: 199, distance: 100.3
click at [388, 203] on p "Metadata order: Status, Secondary Status / Priority, Owner, Due Date, precede a…" at bounding box center [397, 201] width 224 height 14
drag, startPoint x: 382, startPoint y: 187, endPoint x: 382, endPoint y: 193, distance: 6.0
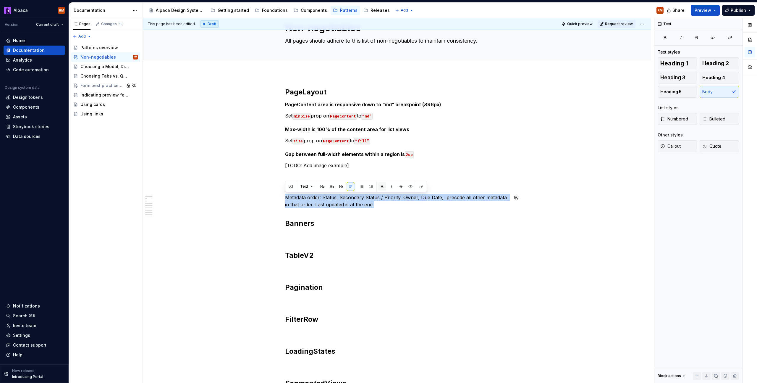
click at [382, 187] on button "button" at bounding box center [382, 186] width 8 height 8
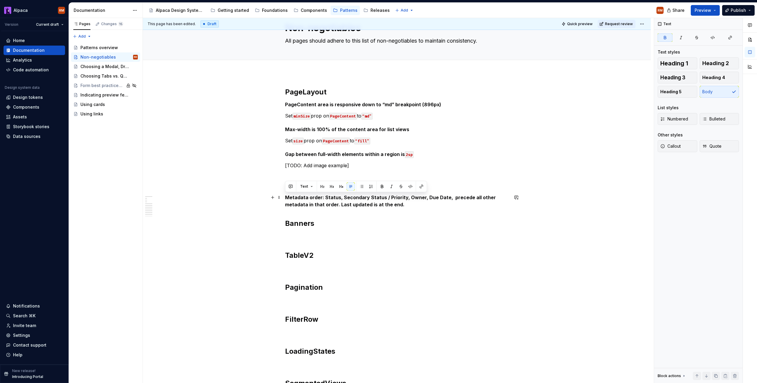
click at [384, 208] on p "Metadata order: Status, Secondary Status / Priority, Owner, Due Date, precede a…" at bounding box center [397, 201] width 224 height 14
click at [412, 209] on div "PageLayout PageContent area is responsive down to “md” breakpoint (896px) Set m…" at bounding box center [397, 259] width 224 height 344
drag, startPoint x: 355, startPoint y: 166, endPoint x: 283, endPoint y: 166, distance: 71.6
click at [283, 166] on div "PageLayout PageContent area is responsive down to “md” breakpoint (896px) Set m…" at bounding box center [397, 313] width 508 height 480
copy p "[TODO: Add image example]"
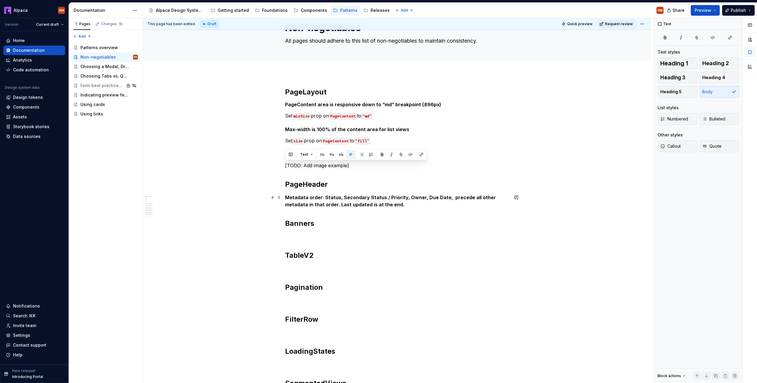
click at [416, 205] on p "Metadata order: Status, Secondary Status / Priority, Owner, Due Date, precede a…" at bounding box center [397, 201] width 224 height 14
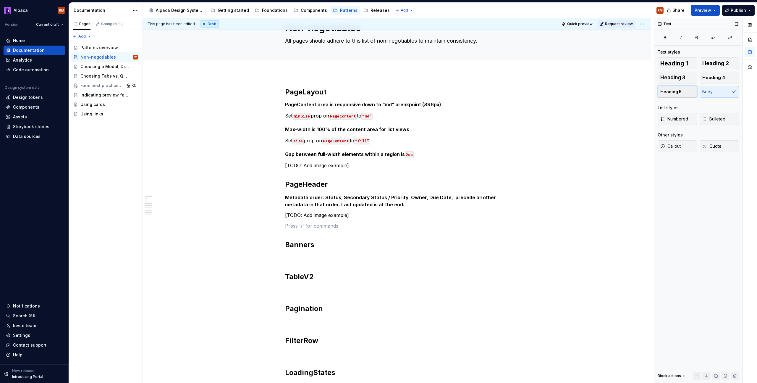
click at [674, 91] on span "Heading 5" at bounding box center [671, 92] width 21 height 6
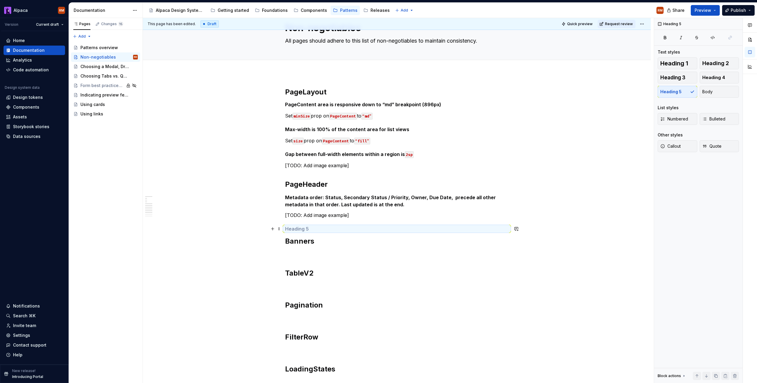
click at [348, 230] on h5 at bounding box center [397, 229] width 224 height 6
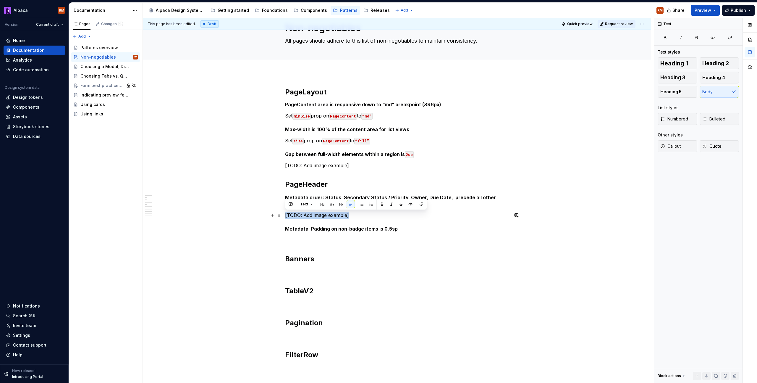
drag, startPoint x: 352, startPoint y: 217, endPoint x: 283, endPoint y: 216, distance: 68.9
click at [283, 216] on div "PageLayout PageContent area is responsive down to “md” breakpoint (896px) Set m…" at bounding box center [397, 331] width 508 height 516
copy p "[TODO: Add image example]"
click at [296, 235] on div "PageLayout PageContent area is responsive down to “md” breakpoint (896px) Set m…" at bounding box center [397, 277] width 224 height 380
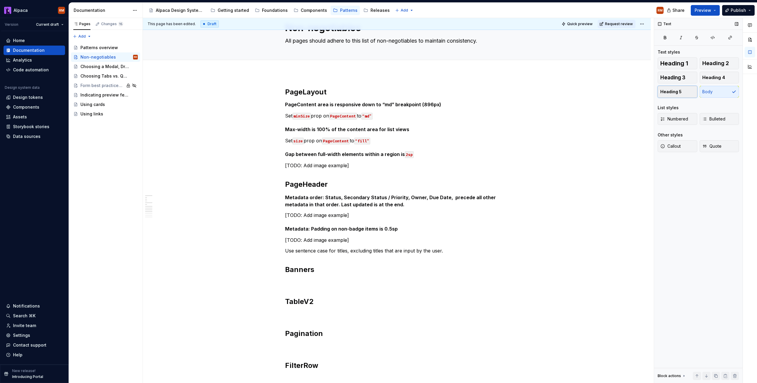
click at [686, 92] on button "Heading 5" at bounding box center [678, 92] width 40 height 12
click at [449, 276] on p at bounding box center [397, 278] width 224 height 7
click at [473, 253] on h5 "Use sentence case for titles, excluding titles that are input by the user." at bounding box center [397, 254] width 224 height 6
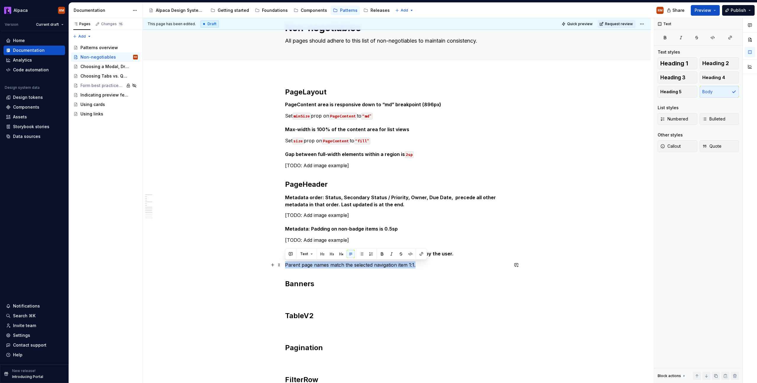
drag, startPoint x: 380, startPoint y: 268, endPoint x: 282, endPoint y: 264, distance: 98.3
click at [282, 264] on div "PageLayout PageContent area is responsive down to “md” breakpoint (896px) Set m…" at bounding box center [397, 343] width 508 height 541
click at [380, 255] on button "button" at bounding box center [382, 254] width 8 height 8
drag, startPoint x: 377, startPoint y: 239, endPoint x: 372, endPoint y: 240, distance: 4.4
click at [377, 239] on p "[TODO: Add image example]" at bounding box center [397, 239] width 224 height 7
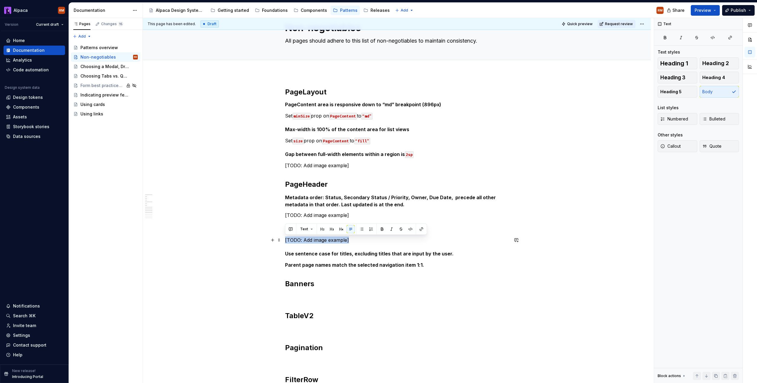
drag, startPoint x: 356, startPoint y: 239, endPoint x: 267, endPoint y: 239, distance: 89.0
click at [267, 239] on div "PageLayout PageContent area is responsive down to “md” breakpoint (896px) Set m…" at bounding box center [397, 343] width 508 height 541
copy p "[TODO: Add image example]"
drag, startPoint x: 467, startPoint y: 249, endPoint x: 464, endPoint y: 252, distance: 4.4
click at [466, 249] on div "PageLayout PageContent area is responsive down to “md” breakpoint (896px) Set m…" at bounding box center [397, 289] width 224 height 405
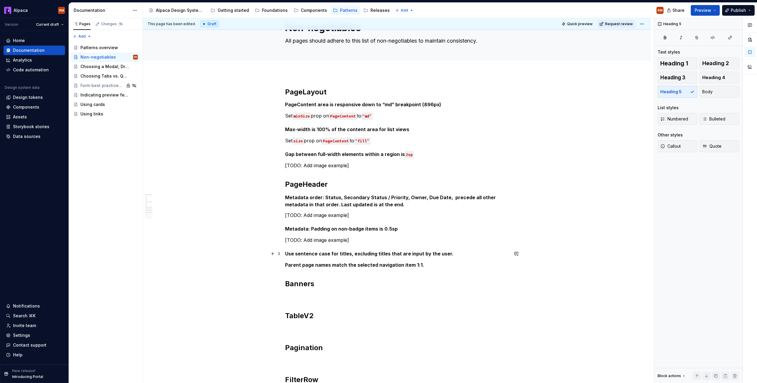
click at [464, 253] on h5 "Use sentence case for titles, excluding titles that are input by the user." at bounding box center [397, 254] width 224 height 6
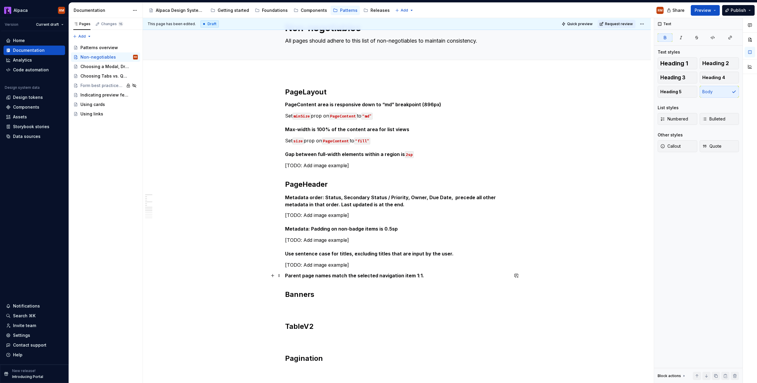
click at [452, 273] on p "Parent page names match the selected navigation item 1:1." at bounding box center [397, 275] width 224 height 7
drag, startPoint x: 447, startPoint y: 269, endPoint x: 446, endPoint y: 273, distance: 4.3
click at [447, 269] on div "PageLayout PageContent area is responsive down to “md” breakpoint (896px) Set m…" at bounding box center [397, 300] width 224 height 426
click at [445, 275] on p "Parent page names match the selected navigation item 1:1." at bounding box center [397, 275] width 224 height 7
click at [466, 255] on h5 "Use sentence case for titles, excluding titles that are input by the user." at bounding box center [397, 254] width 224 height 6
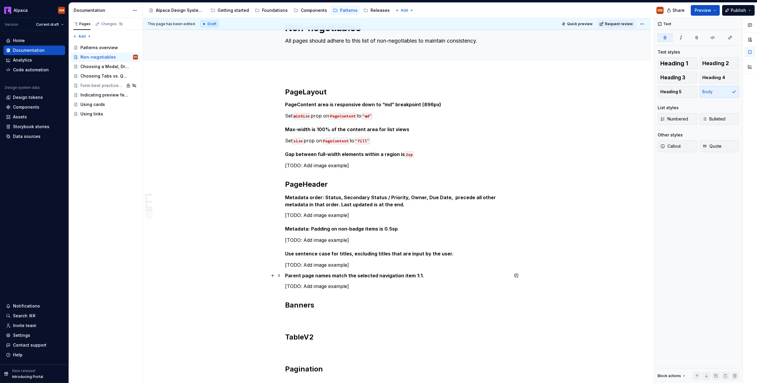
click at [445, 273] on p "Parent page names match the selected navigation item 1:1." at bounding box center [397, 275] width 224 height 7
drag, startPoint x: 685, startPoint y: 97, endPoint x: 686, endPoint y: 92, distance: 4.8
click at [685, 95] on button "Heading 5" at bounding box center [678, 92] width 40 height 12
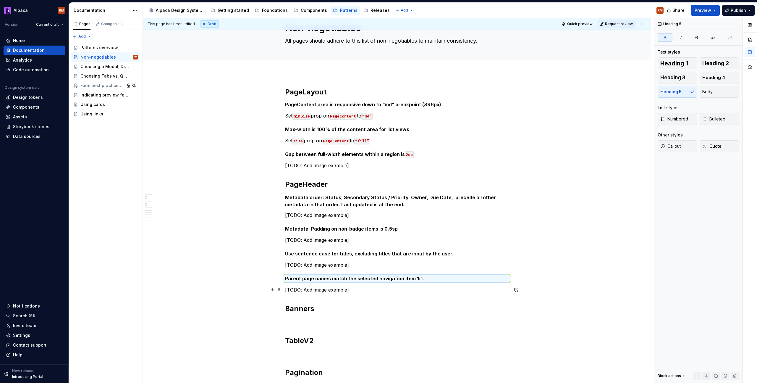
click at [415, 293] on p "[TODO: Add image example]" at bounding box center [397, 289] width 224 height 7
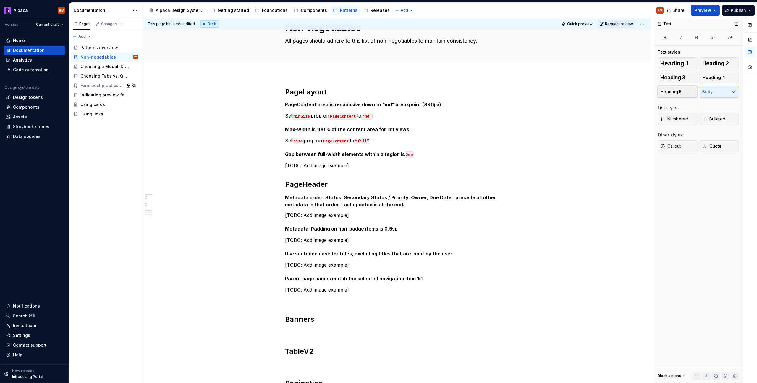
click at [689, 93] on button "Heading 5" at bounding box center [678, 92] width 40 height 12
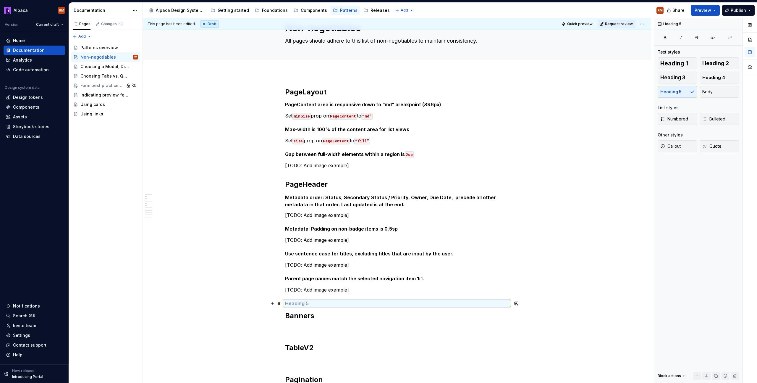
click at [312, 303] on h5 at bounding box center [397, 303] width 224 height 6
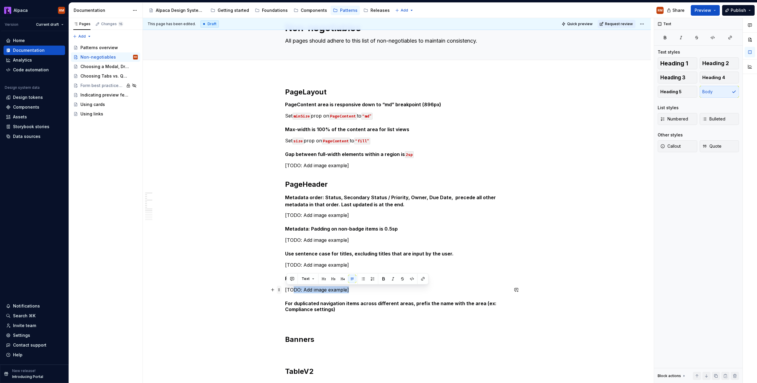
drag, startPoint x: 338, startPoint y: 291, endPoint x: 280, endPoint y: 291, distance: 57.4
click at [285, 291] on div "PageLayout PageContent area is responsive down to “md” breakpoint (896px) Set m…" at bounding box center [397, 320] width 224 height 467
drag, startPoint x: 286, startPoint y: 291, endPoint x: 353, endPoint y: 290, distance: 67.4
click at [353, 290] on p "[TODO: Add image example]" at bounding box center [397, 289] width 224 height 7
copy p "[TODO: Add image example]"
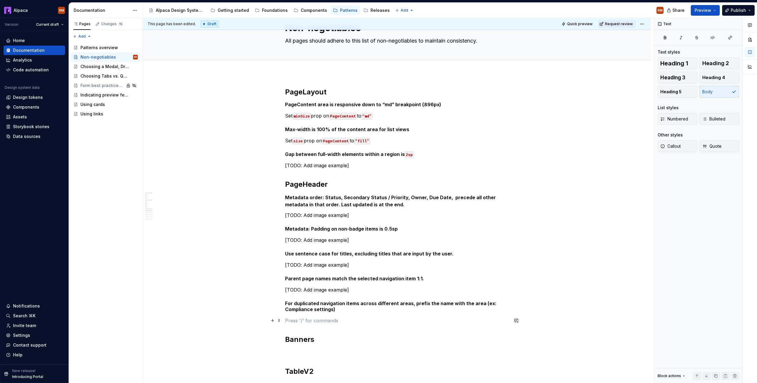
click at [302, 318] on p at bounding box center [397, 320] width 224 height 7
click at [325, 328] on p at bounding box center [397, 330] width 224 height 7
click at [682, 93] on button "Heading 5" at bounding box center [678, 92] width 40 height 12
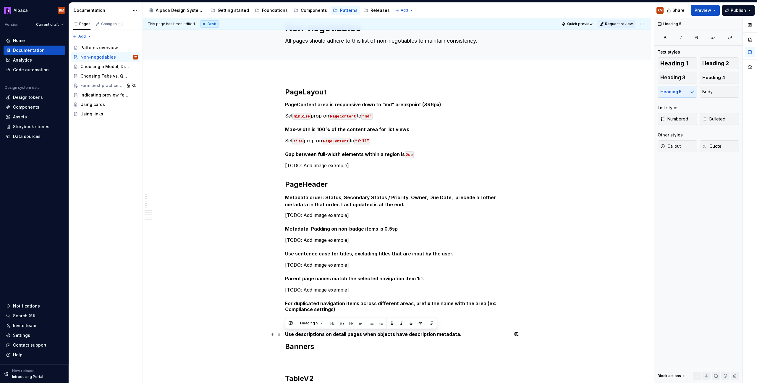
click at [477, 333] on h5 "Use descriptions on detail pages when objects have description metadata." at bounding box center [397, 334] width 224 height 6
click at [482, 334] on h5 "Use descriptions on detail pages when objects have description metadata." at bounding box center [397, 334] width 224 height 6
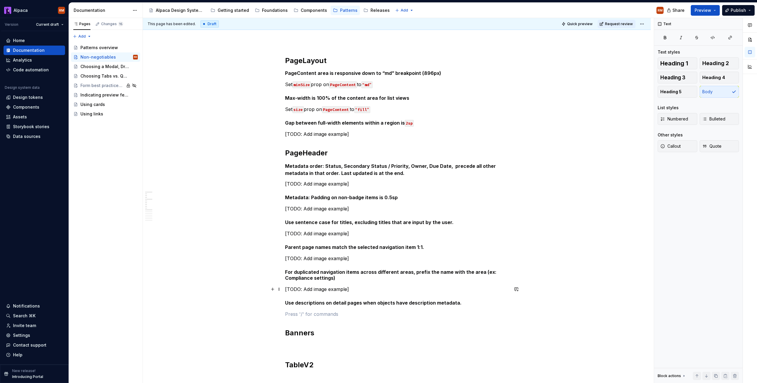
scroll to position [62, 0]
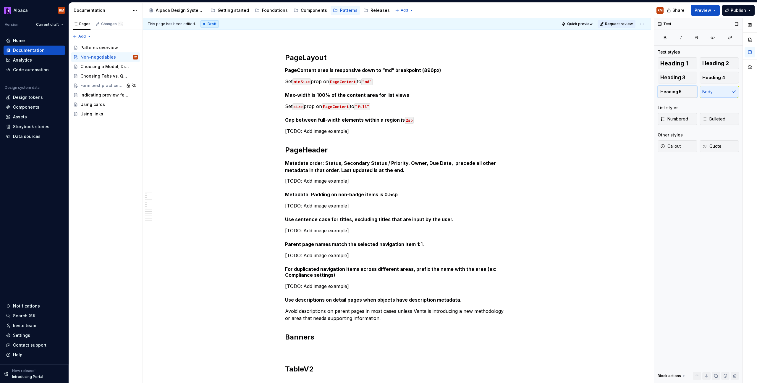
click at [690, 96] on button "Heading 5" at bounding box center [678, 92] width 40 height 12
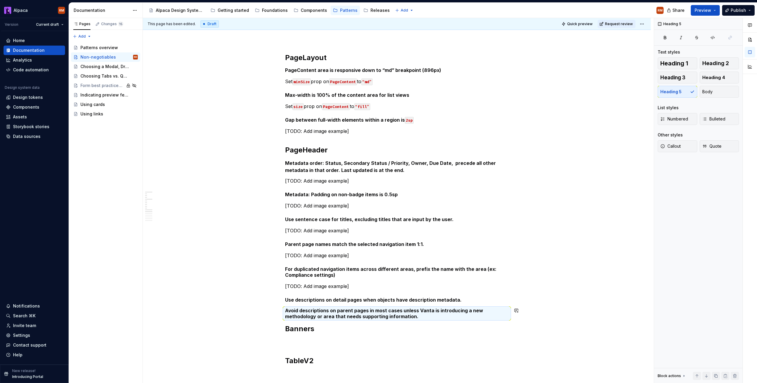
click at [459, 321] on div "PageLayout PageContent area is responsive down to “md” breakpoint (896px) Set m…" at bounding box center [397, 295] width 224 height 484
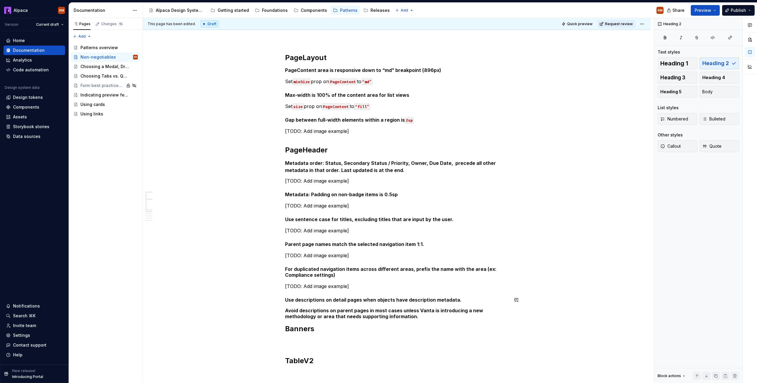
click at [472, 297] on h5 "Use descriptions on detail pages when objects have description metadata." at bounding box center [397, 300] width 224 height 6
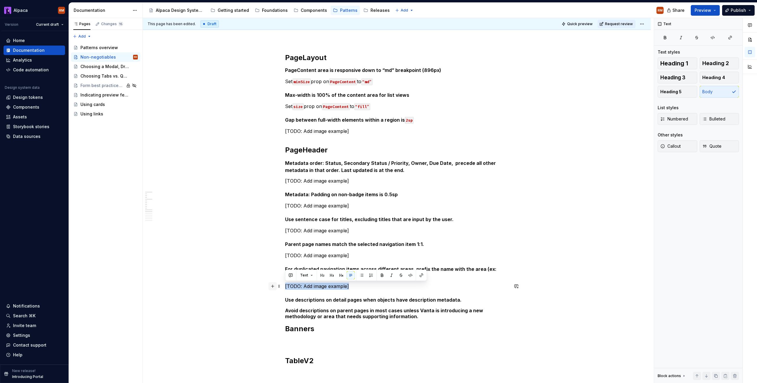
drag, startPoint x: 356, startPoint y: 284, endPoint x: 269, endPoint y: 284, distance: 86.1
click at [285, 284] on div "PageLayout PageContent area is responsive down to “md” breakpoint (896px) Set m…" at bounding box center [397, 298] width 224 height 491
copy p "[TODO: Add image example]"
click at [480, 301] on h5 "Use descriptions on detail pages when objects have description metadata." at bounding box center [397, 300] width 224 height 6
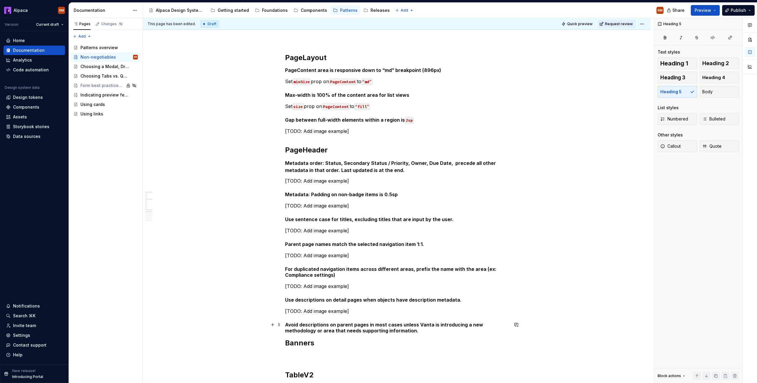
click at [442, 329] on h5 "Avoid descriptions on parent pages in most cases unless Vanta is introducing a …" at bounding box center [397, 328] width 224 height 12
click at [486, 315] on div "PageLayout PageContent area is responsive down to “md” breakpoint (896px) Set m…" at bounding box center [397, 311] width 224 height 516
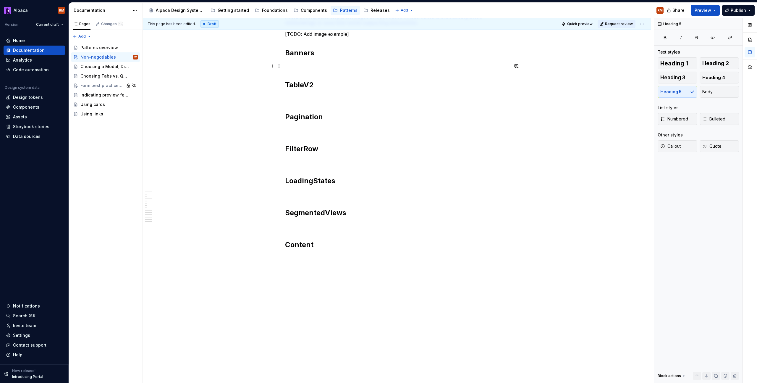
scroll to position [0, 0]
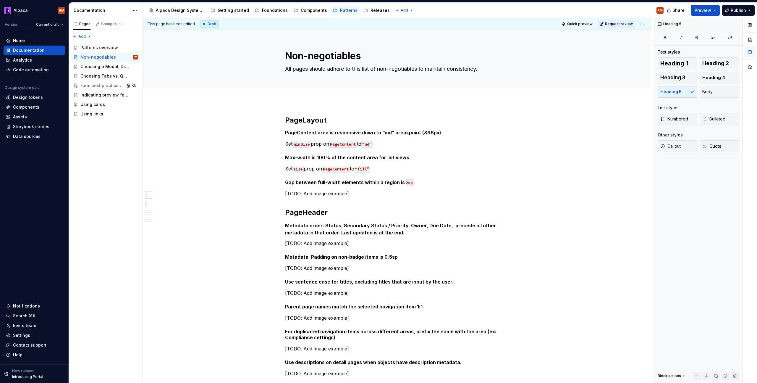
type textarea "*"
